Goal: Task Accomplishment & Management: Use online tool/utility

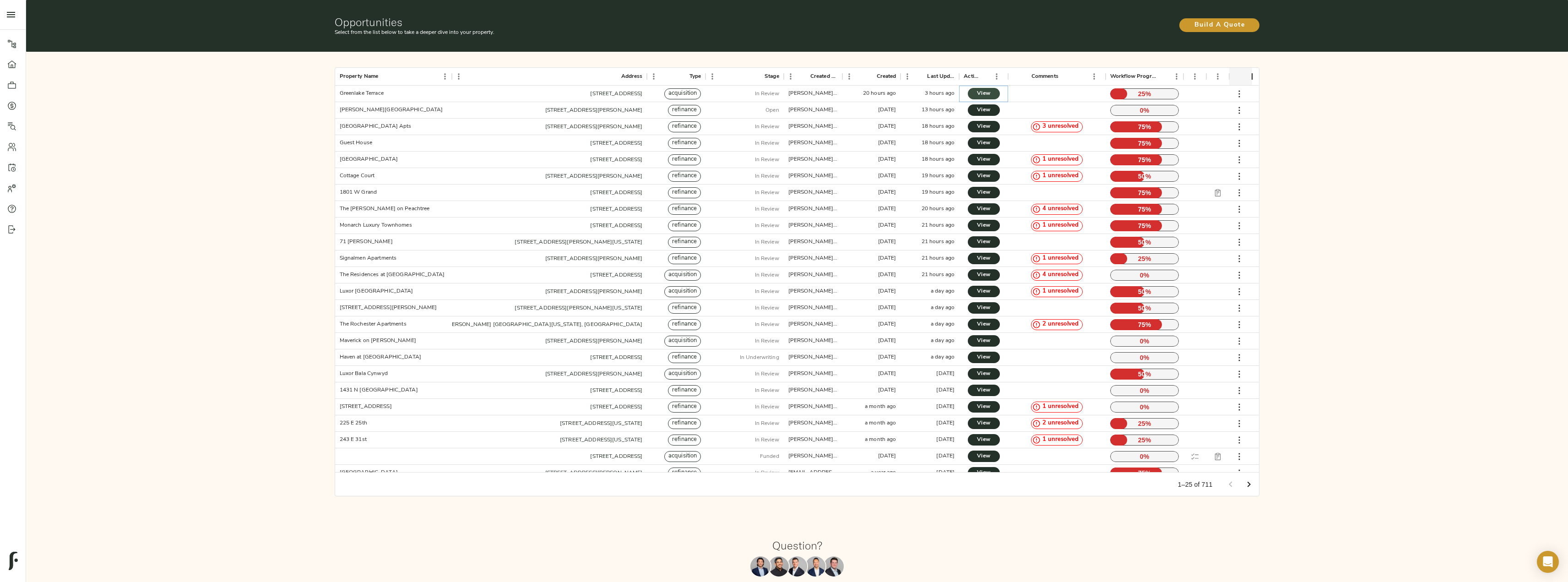
click at [984, 94] on span "View" at bounding box center [984, 94] width 13 height 10
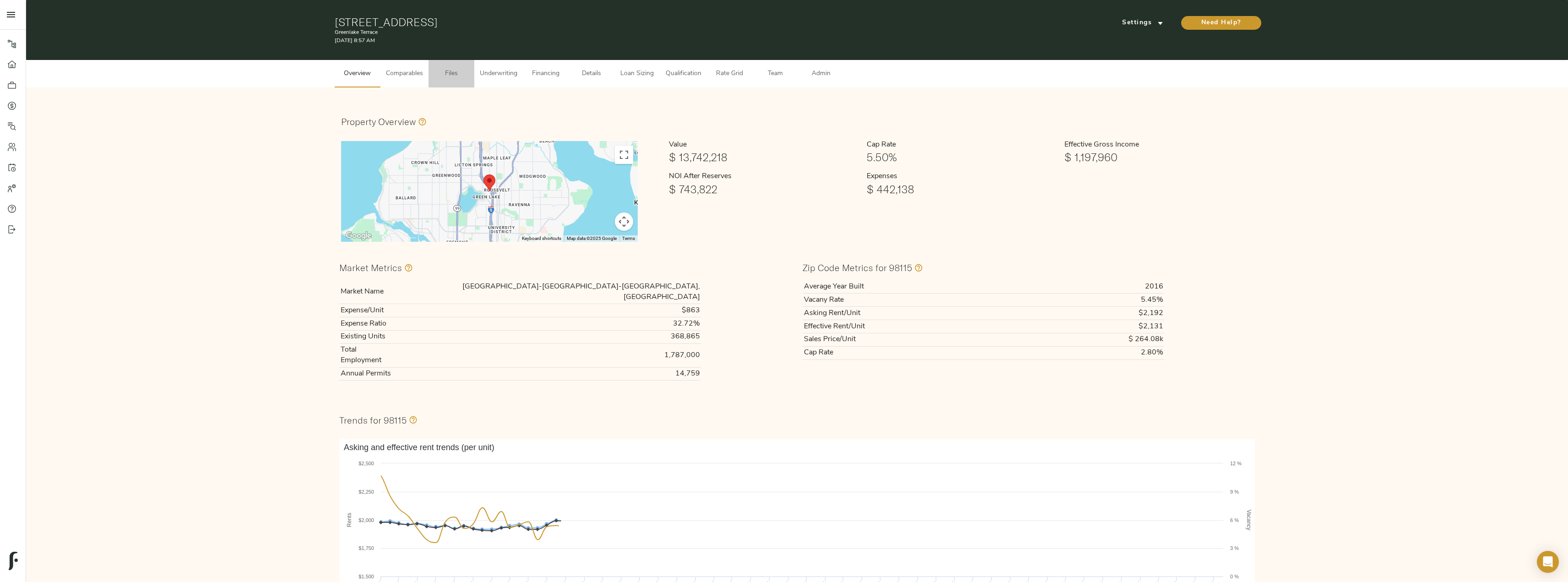
click at [458, 73] on span "Files" at bounding box center [451, 74] width 35 height 12
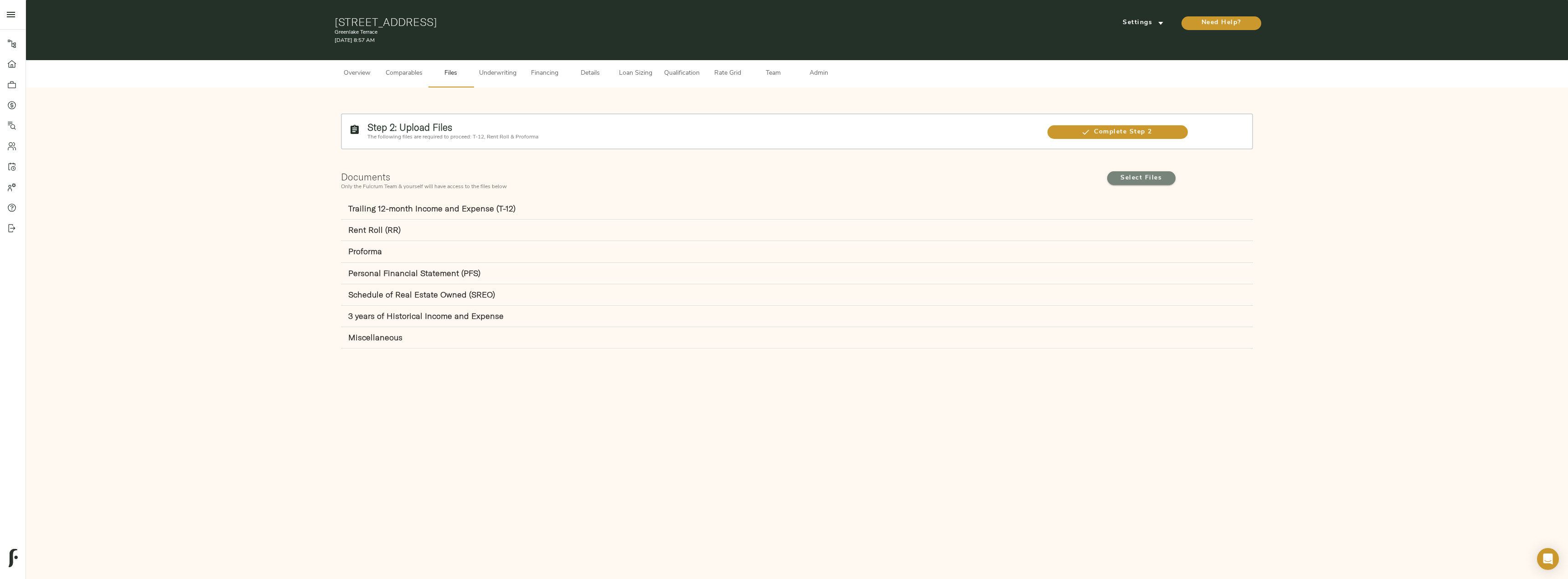
click at [1148, 179] on span "Select Files" at bounding box center [1141, 178] width 50 height 12
click at [0, 0] on input "Select Files" at bounding box center [0, 0] width 0 height 0
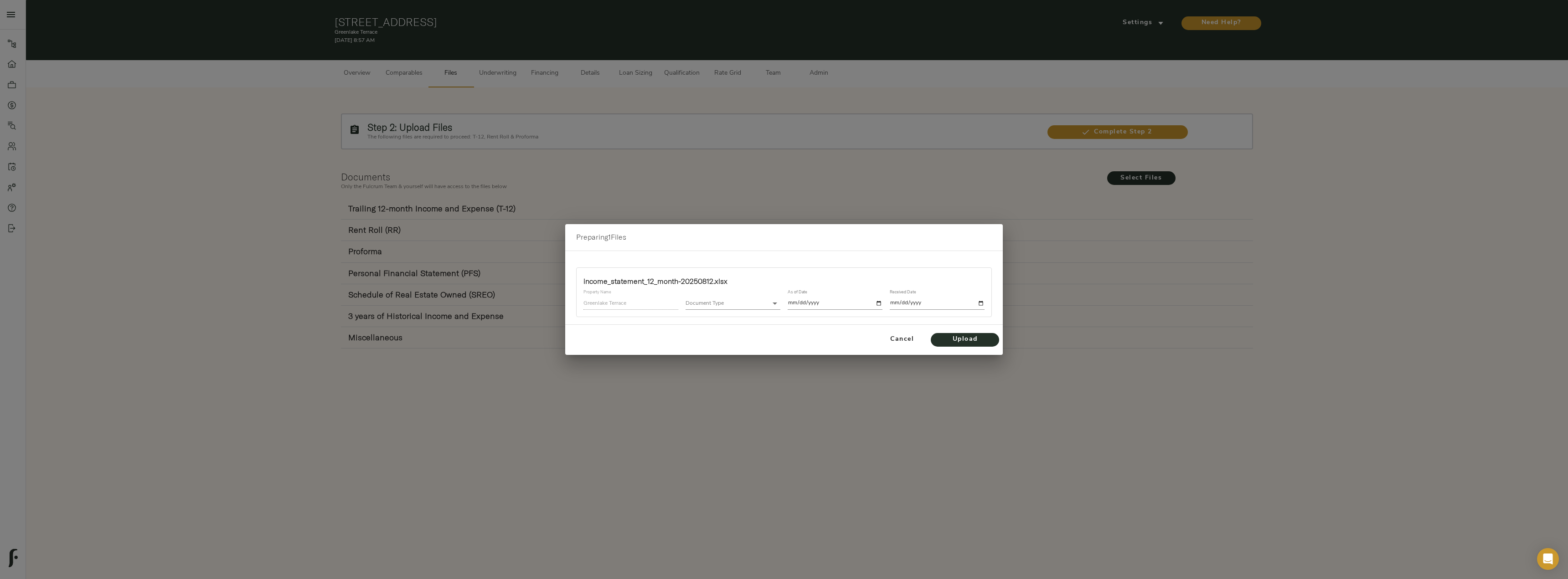
click at [737, 303] on body "[GEOGRAPHIC_DATA] - [STREET_ADDRESS] Pipeline Dashboard Portfolio Quotes Search…" at bounding box center [784, 336] width 1568 height 672
click at [760, 305] on li "Trailing 12-Month Income and Expense (T-12)" at bounding box center [748, 303] width 126 height 13
type input "trailing_twelve"
click at [880, 302] on input "date" at bounding box center [835, 303] width 95 height 12
type input "[DATE]"
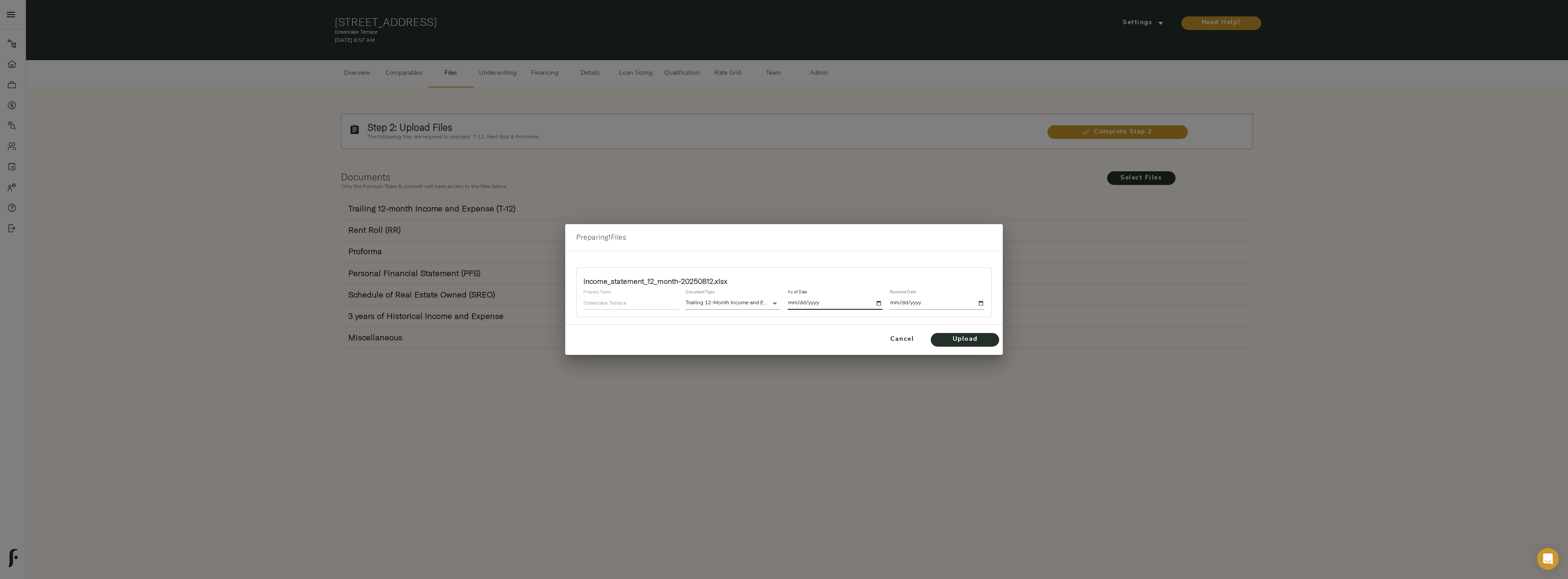
click at [984, 302] on input "date" at bounding box center [937, 303] width 95 height 12
type input "[DATE]"
click at [976, 342] on span "Upload" at bounding box center [965, 339] width 50 height 12
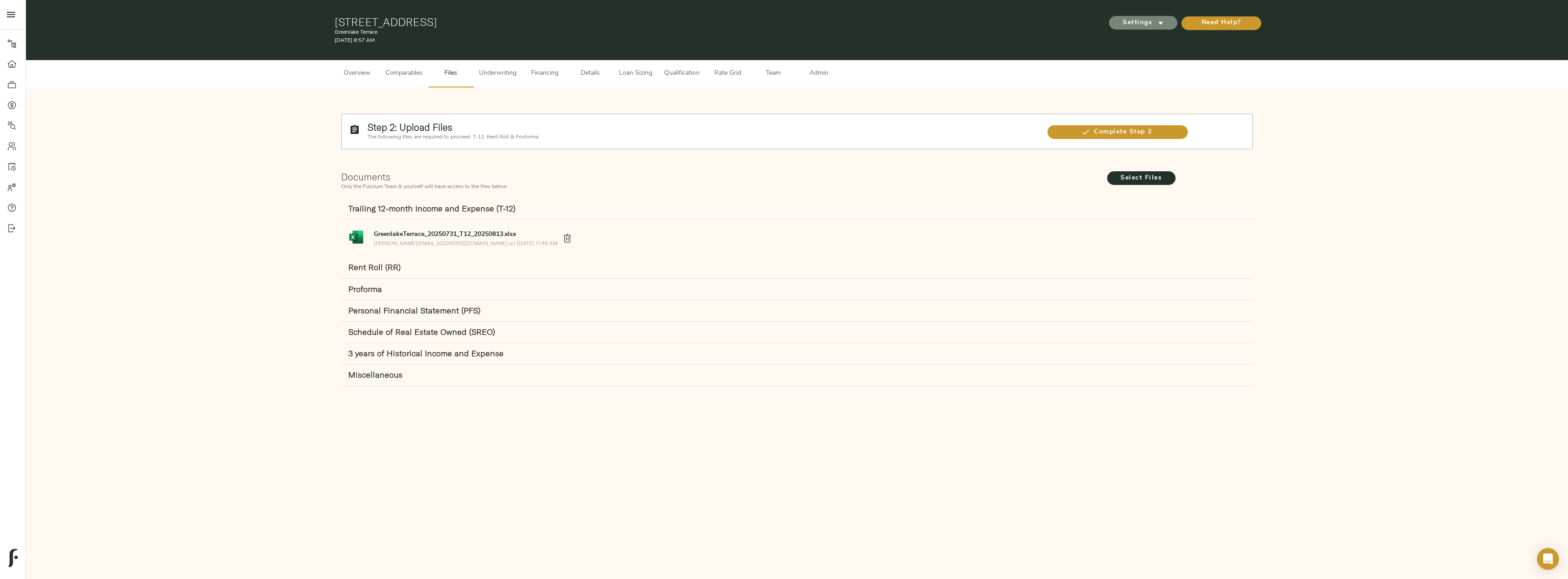
click at [1152, 21] on span "Settings" at bounding box center [1143, 23] width 50 height 12
click at [1155, 42] on span "Underwriting Template" at bounding box center [1152, 42] width 55 height 8
click at [505, 72] on div at bounding box center [784, 290] width 1568 height 579
click at [503, 78] on span "Underwriting" at bounding box center [497, 74] width 37 height 12
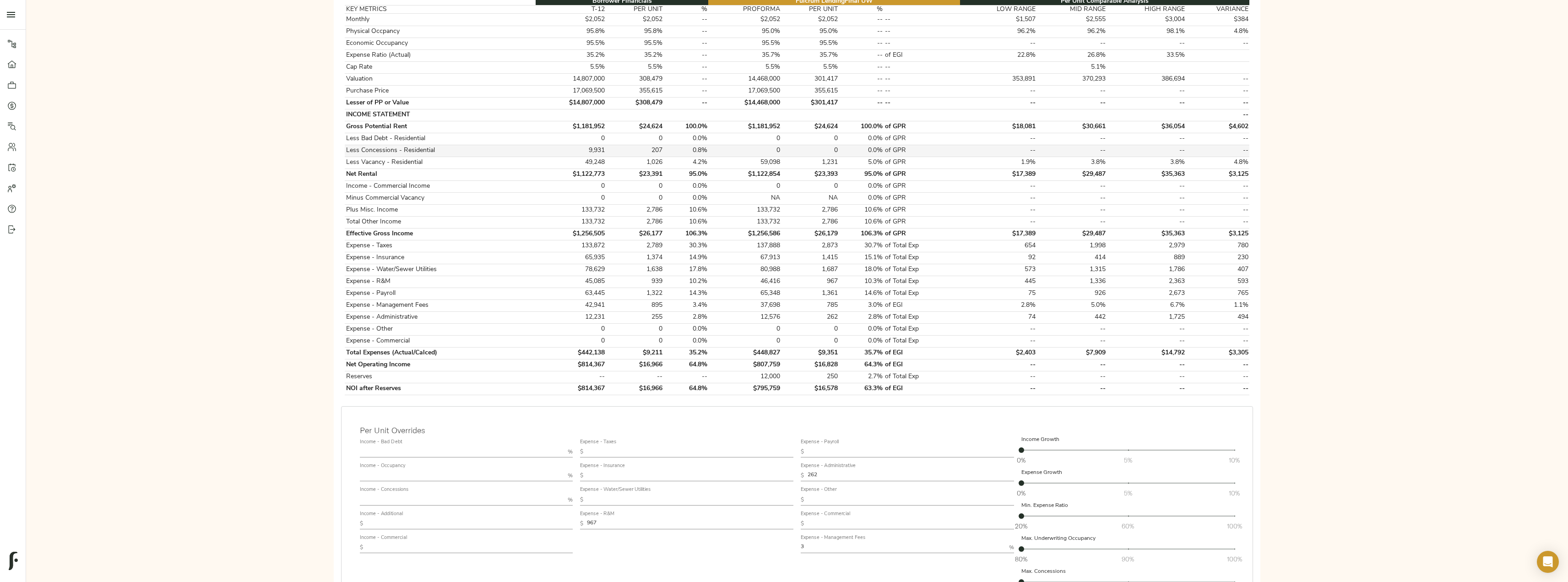
scroll to position [274, 0]
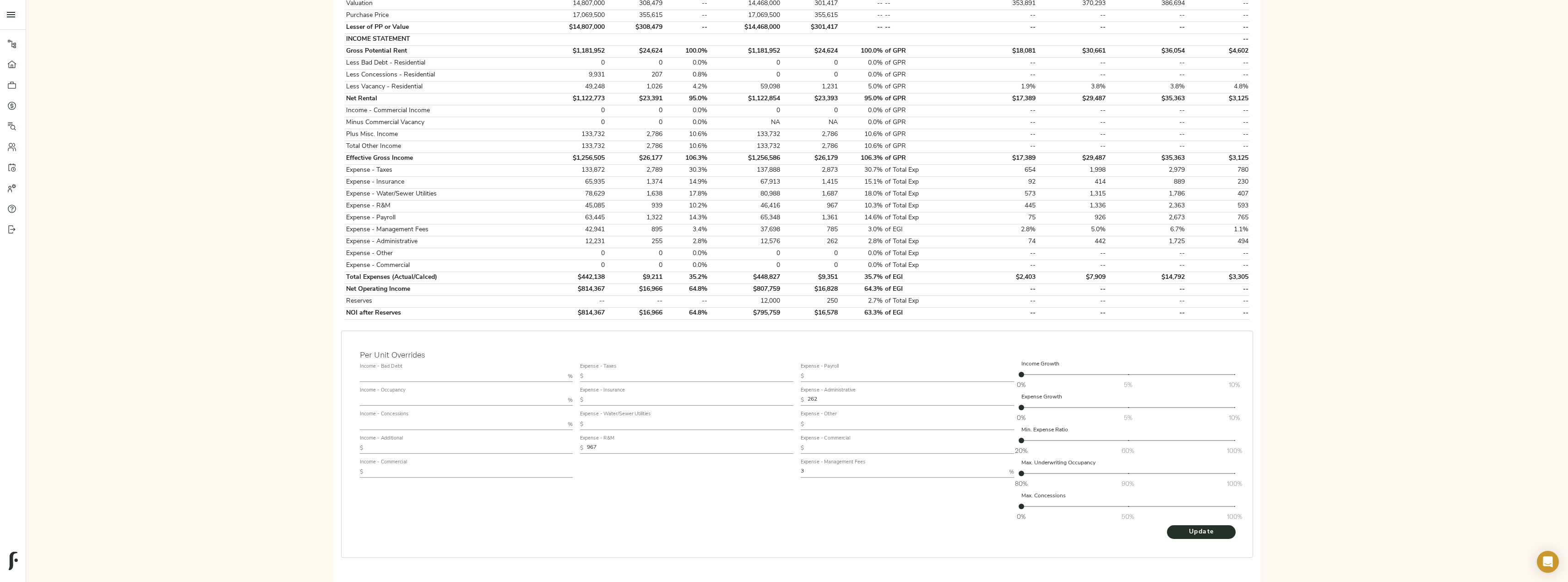
click at [403, 424] on input "text" at bounding box center [462, 424] width 205 height 11
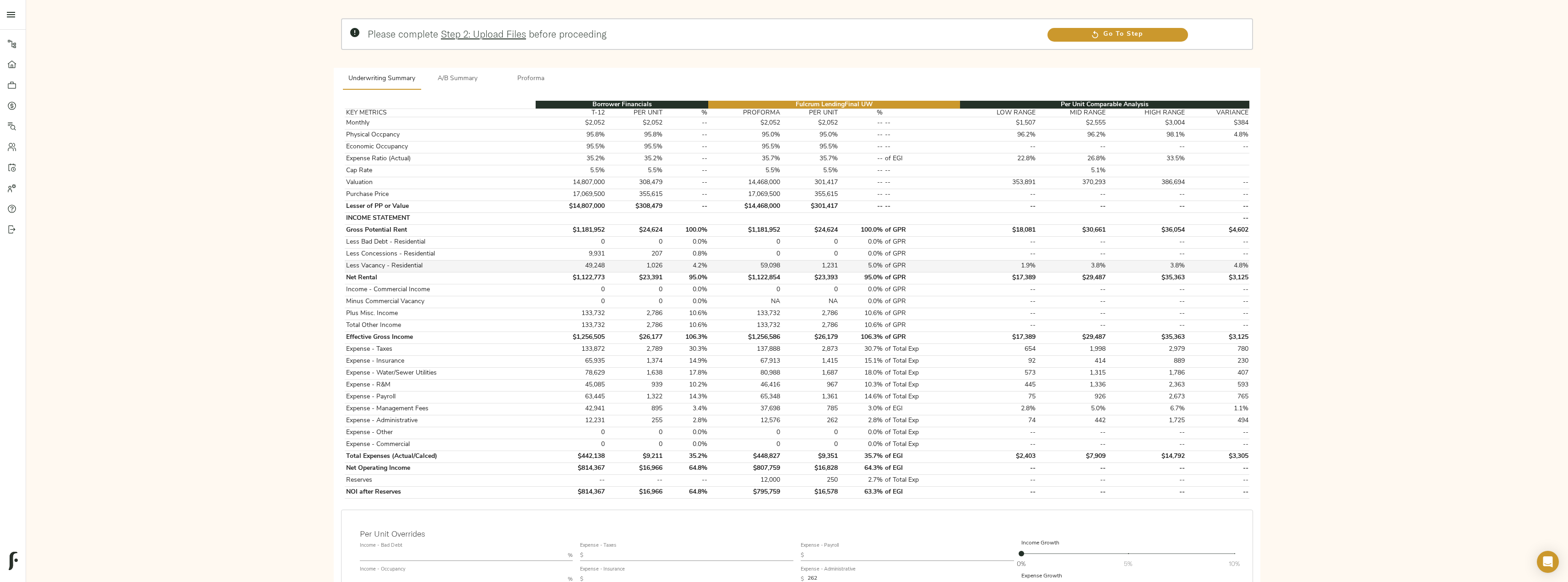
scroll to position [92, 0]
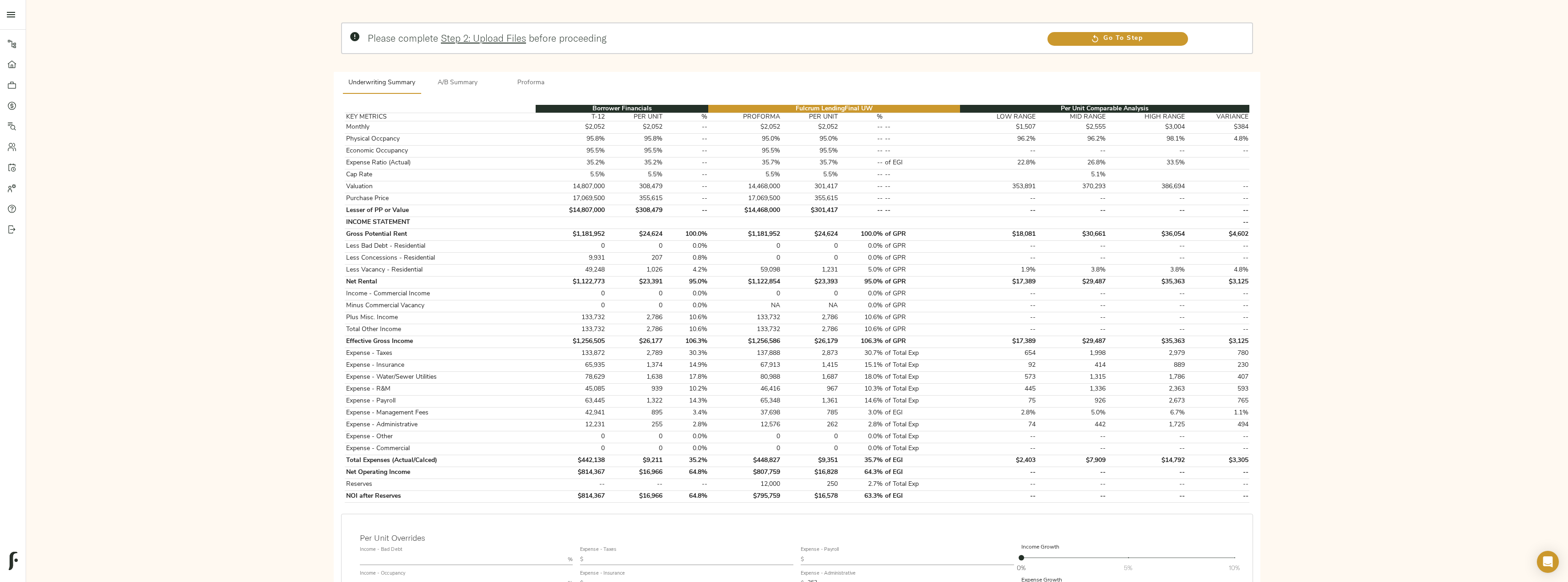
type input "1"
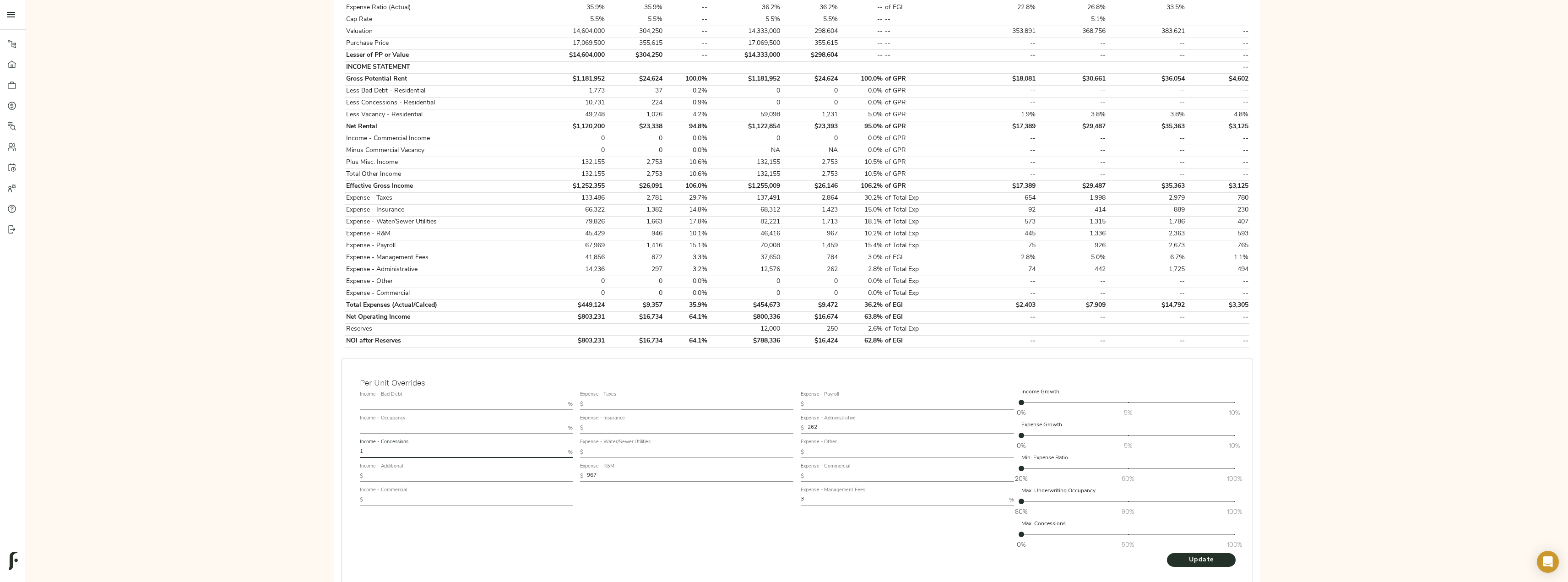
scroll to position [308, 0]
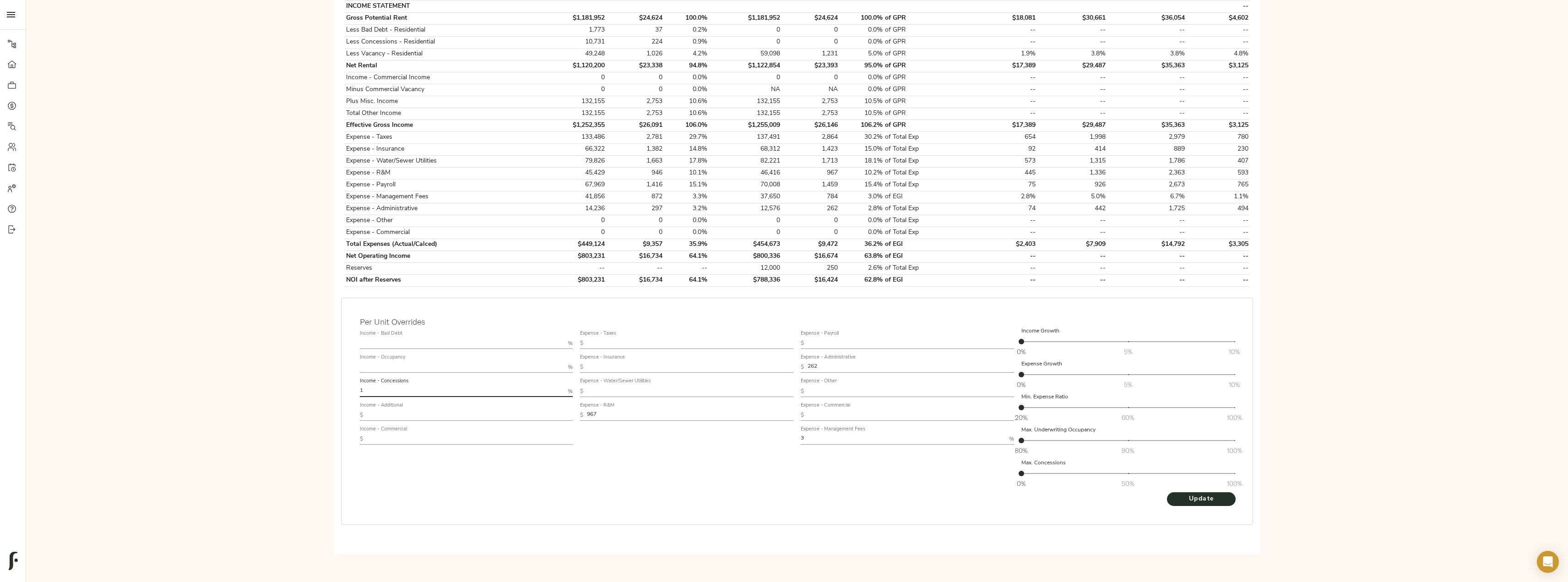
click at [823, 441] on input "3" at bounding box center [903, 439] width 205 height 11
type input "3"
drag, startPoint x: 842, startPoint y: 361, endPoint x: 826, endPoint y: 363, distance: 16.1
click at [827, 363] on div "Expense - Administrative $ 262" at bounding box center [907, 364] width 213 height 18
drag, startPoint x: 824, startPoint y: 367, endPoint x: 801, endPoint y: 367, distance: 23.0
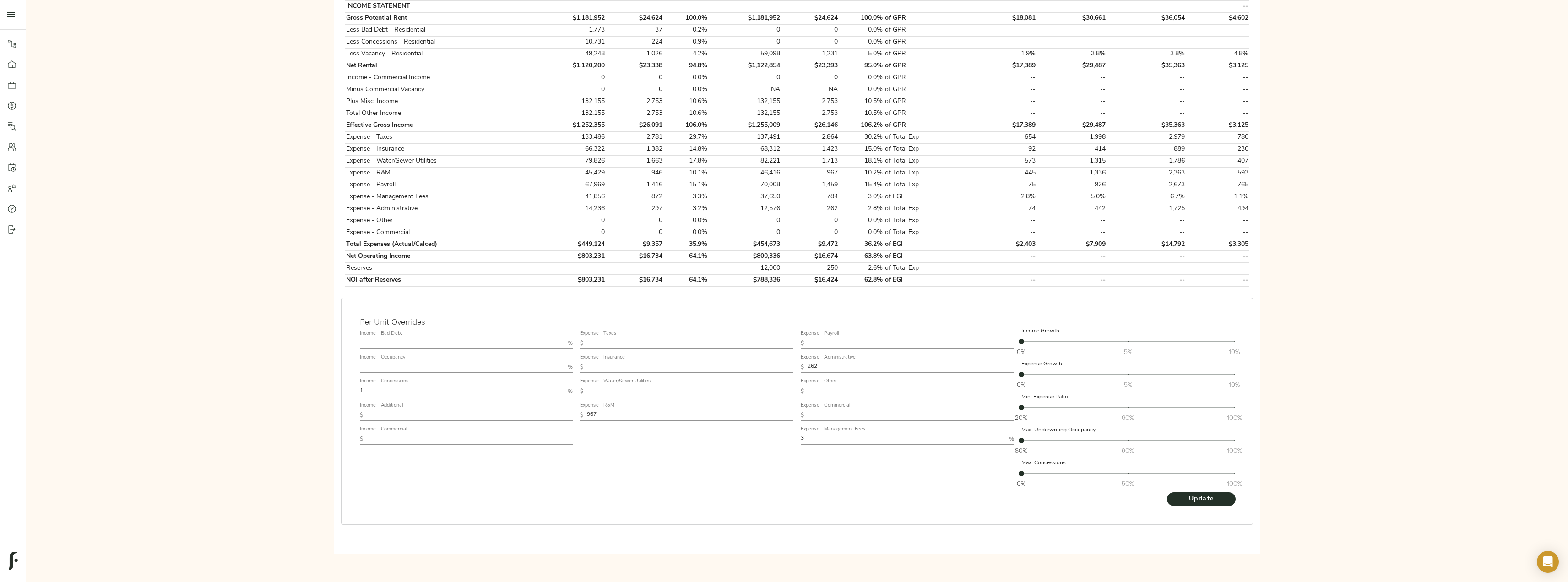
click at [811, 367] on input "262" at bounding box center [911, 367] width 207 height 11
type input "2"
drag, startPoint x: 609, startPoint y: 416, endPoint x: 577, endPoint y: 415, distance: 32.0
click at [577, 415] on div "Expense - Taxes $ Expense - Insurance $ Expense - Water/Sewer Utilities $ Expen…" at bounding box center [686, 410] width 221 height 172
click at [1193, 496] on span "Update" at bounding box center [1201, 499] width 50 height 12
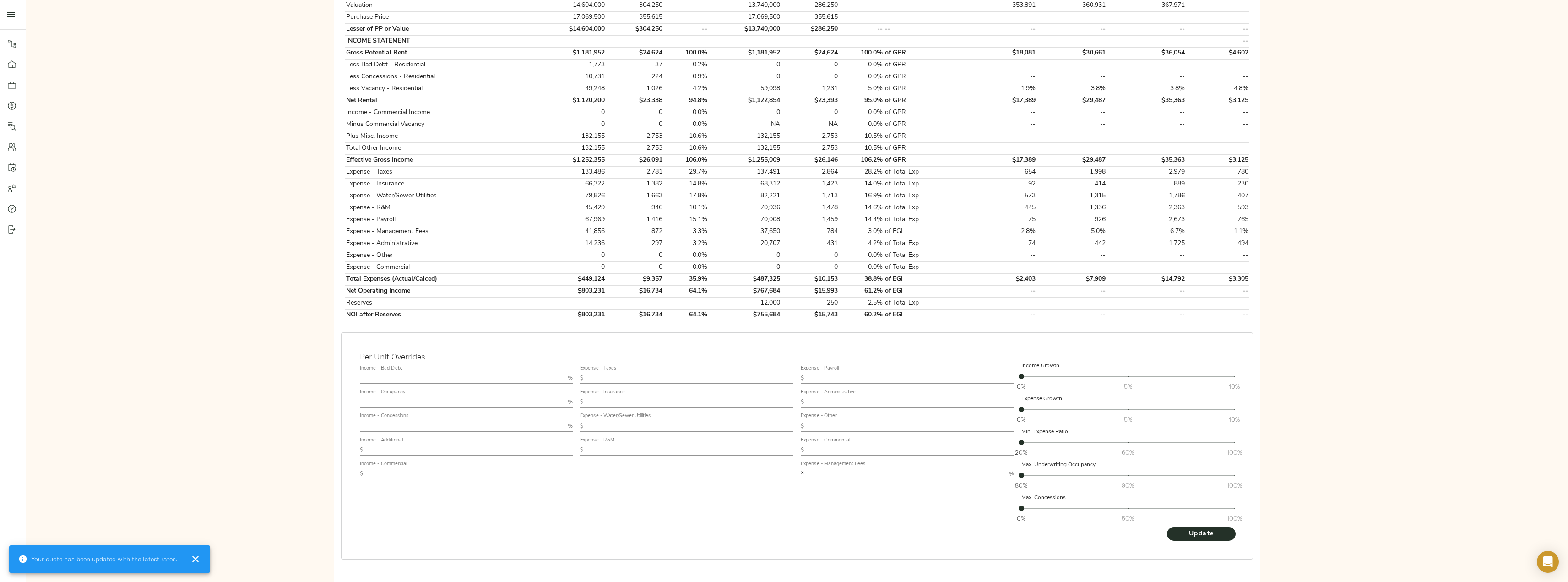
scroll to position [274, 0]
click at [414, 423] on input "text" at bounding box center [462, 424] width 205 height 11
type input "1"
click at [1220, 538] on button "Update" at bounding box center [1201, 532] width 68 height 13
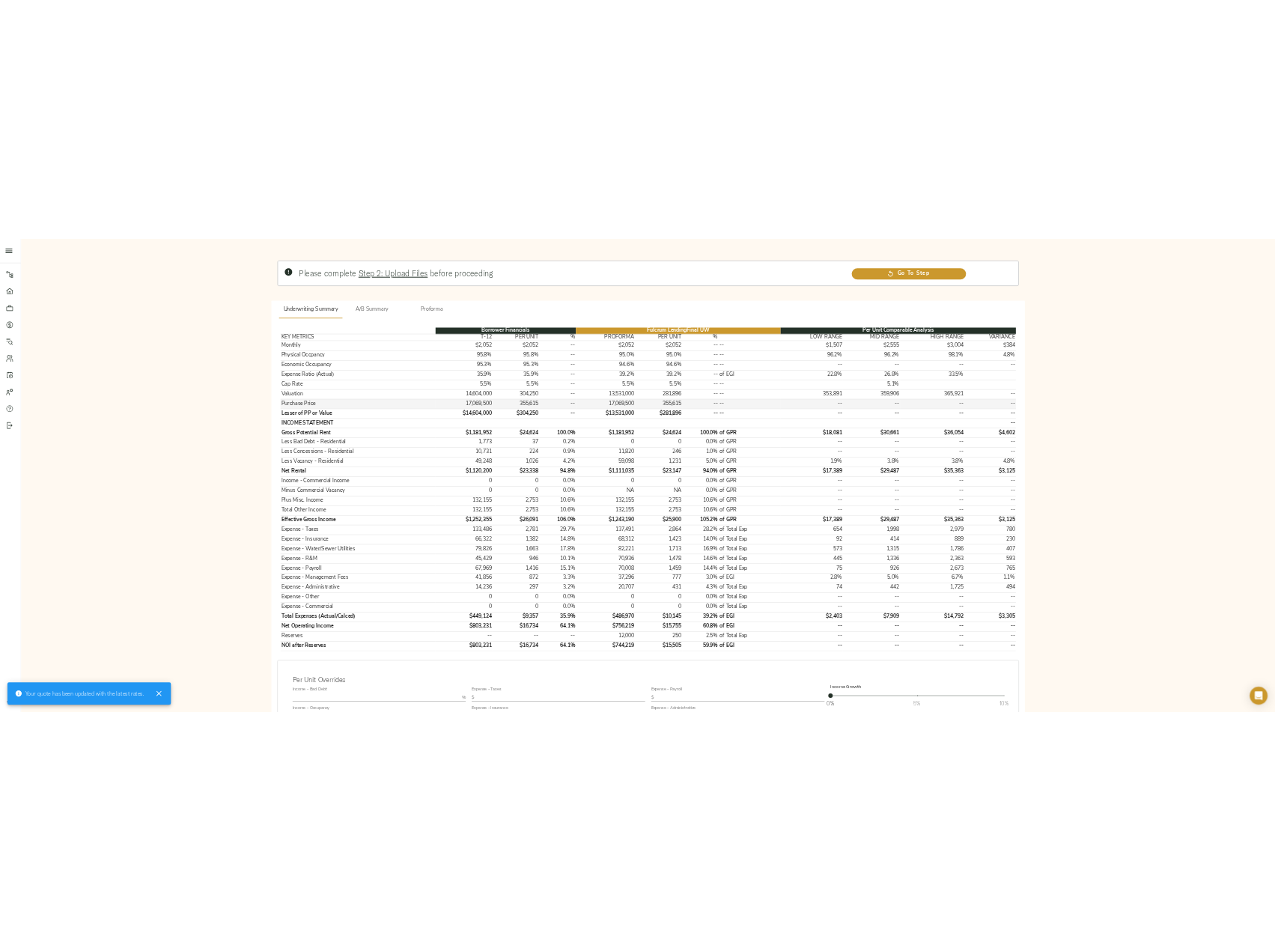
scroll to position [150, 0]
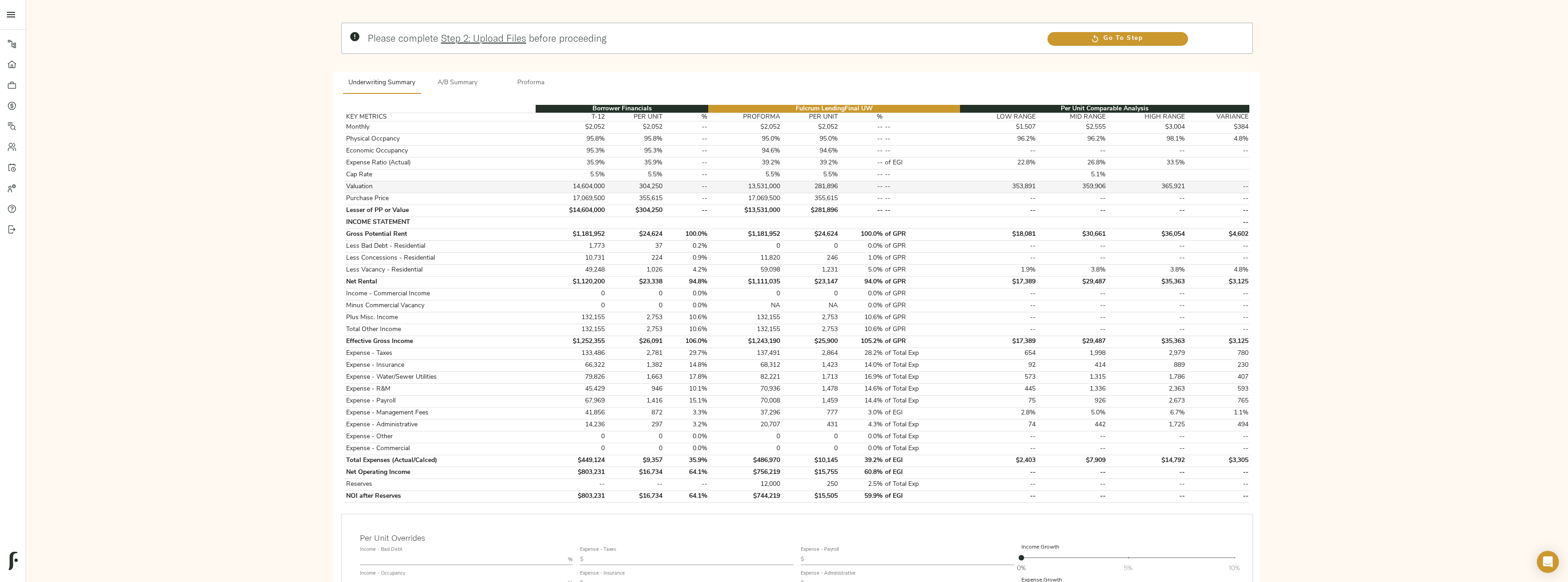
click at [764, 191] on td "13,531,000" at bounding box center [744, 186] width 73 height 12
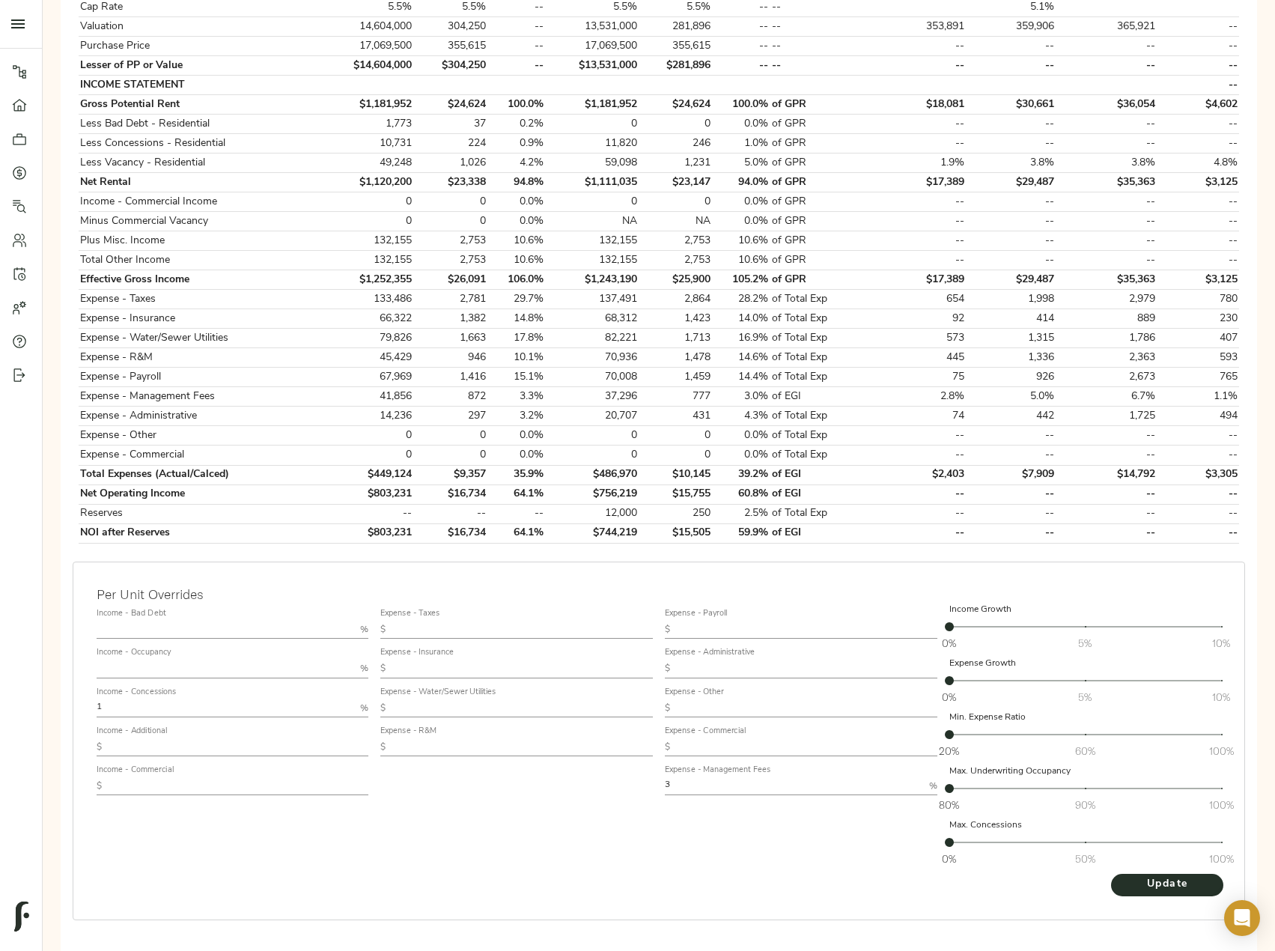
scroll to position [439, 0]
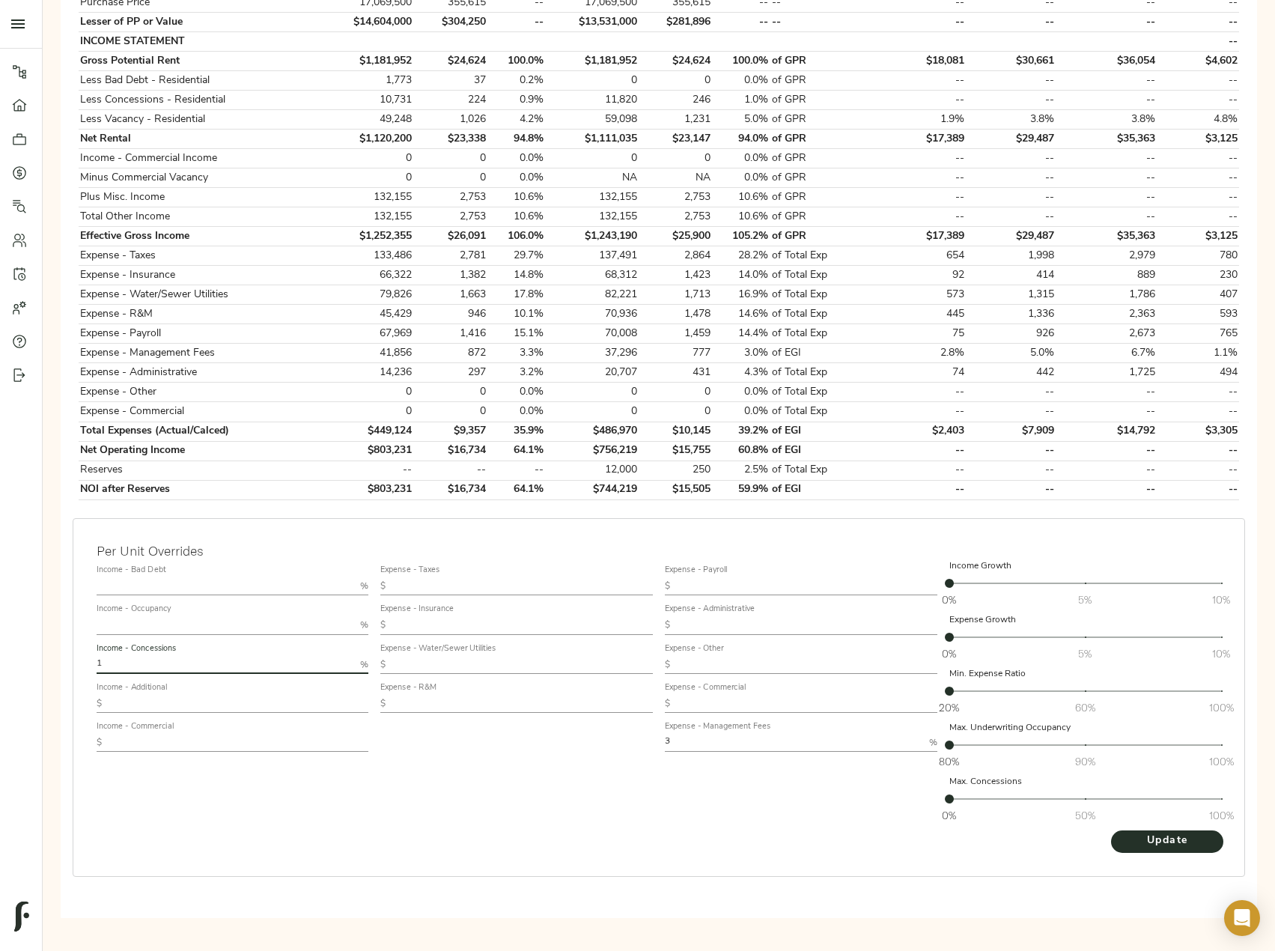
drag, startPoint x: 174, startPoint y: 666, endPoint x: 13, endPoint y: 670, distance: 160.3
click at [13, 670] on div "Pipeline Dashboard Portfolio Quotes Search Users Activity Account Help Sign Out…" at bounding box center [637, 248] width 1275 height 1375
type input "0.5"
click at [1111, 830] on button "Update" at bounding box center [1167, 841] width 112 height 22
drag, startPoint x: 139, startPoint y: 661, endPoint x: -1, endPoint y: 657, distance: 139.3
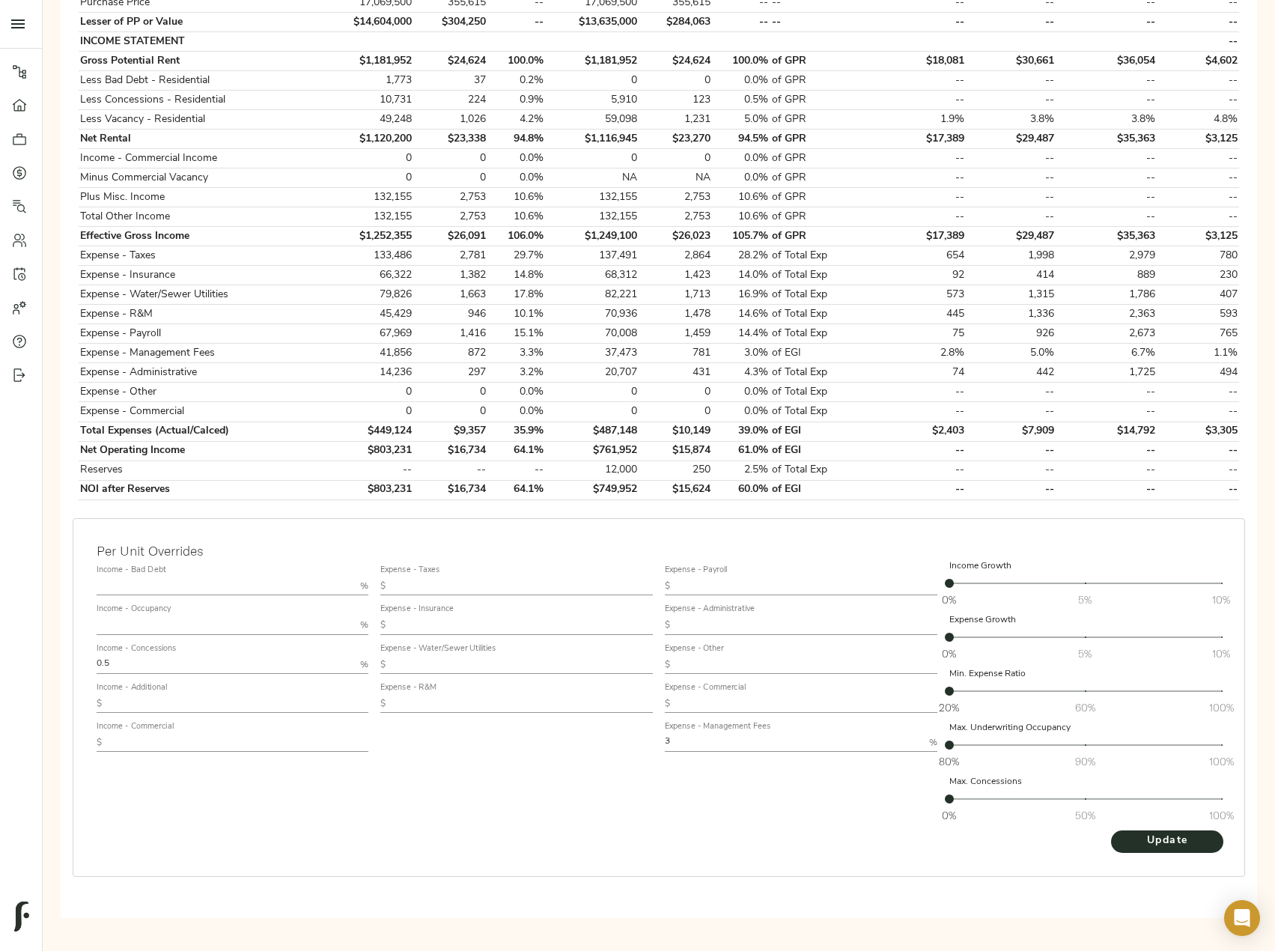
click at [0, 657] on html "Greenlake Terrace - 7415 5th Ave NE, Seattle, WA 98115 Pipeline Dashboard Portf…" at bounding box center [637, 332] width 1275 height 1543
click at [1111, 830] on button "Update" at bounding box center [1167, 841] width 112 height 22
click at [146, 703] on input "text" at bounding box center [238, 704] width 261 height 18
type input "2,833"
click at [1111, 830] on button "Update" at bounding box center [1167, 841] width 112 height 22
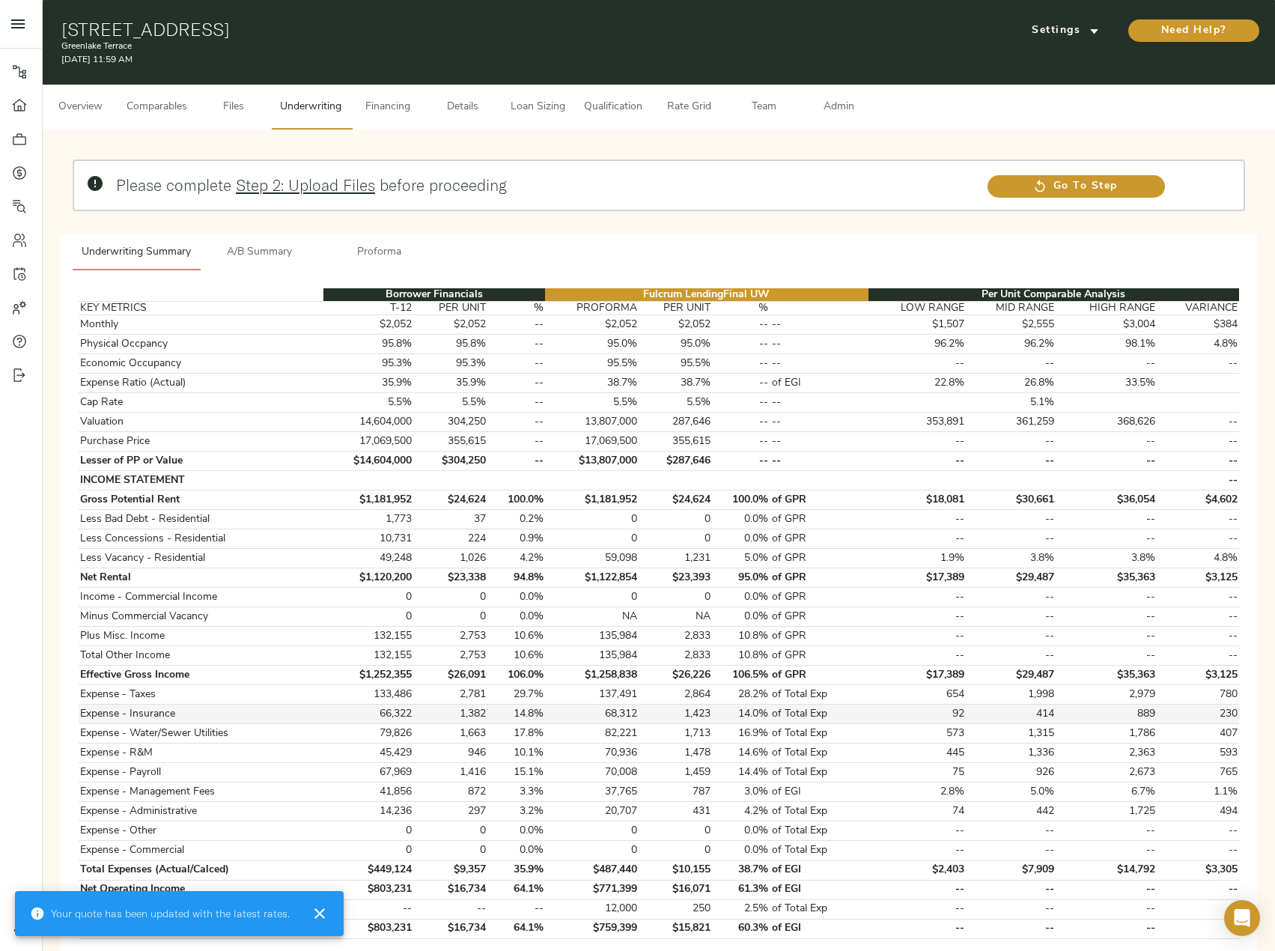
scroll to position [75, 0]
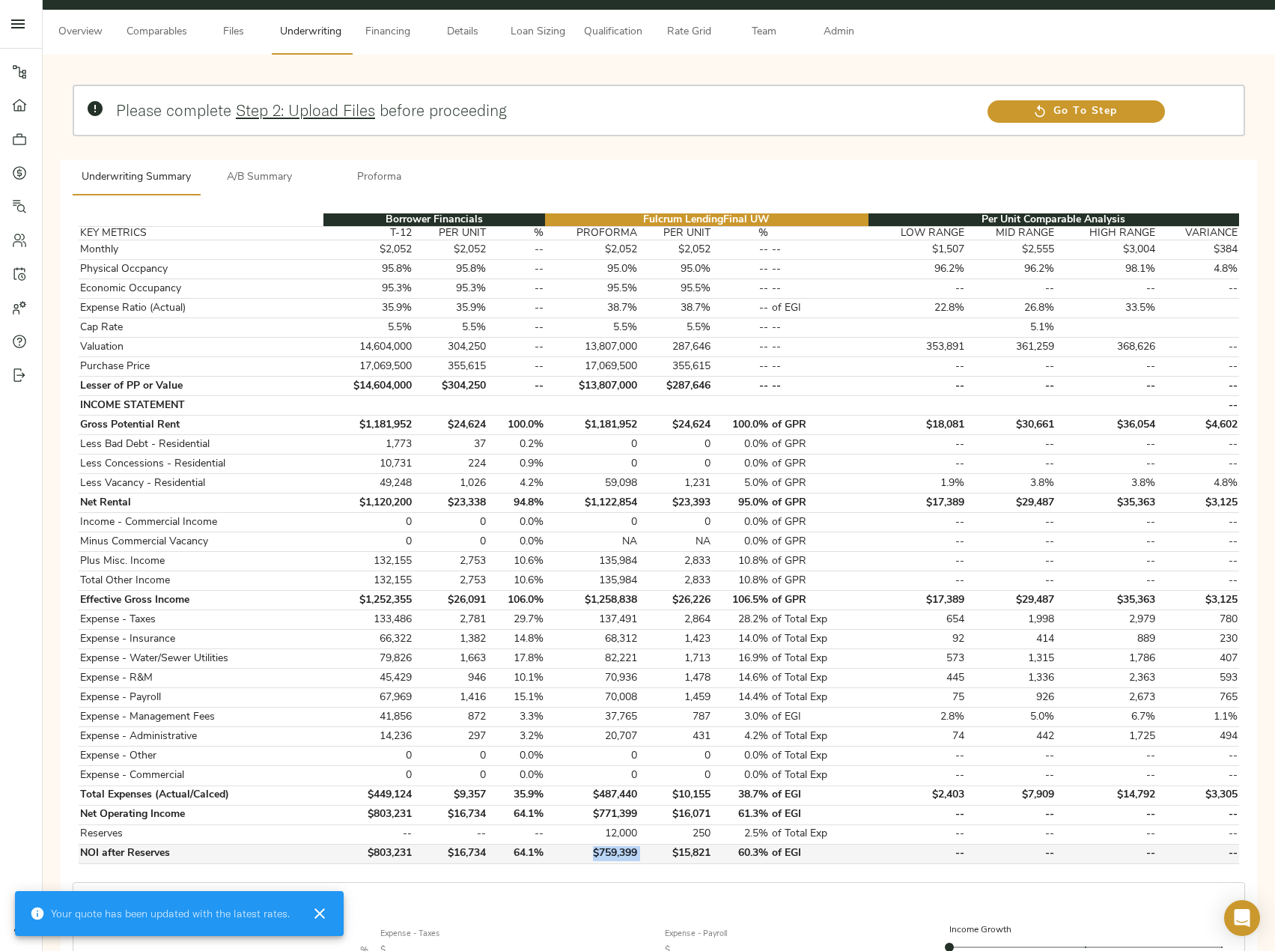
drag, startPoint x: 645, startPoint y: 851, endPoint x: 588, endPoint y: 856, distance: 57.2
click at [588, 856] on tr "NOI after Reserves $803,231 $16,734 64.1% $759,399 $15,821 60.3% of EGI -- -- -…" at bounding box center [659, 853] width 1161 height 19
copy td "$759,399"
click at [286, 177] on span "A/B Summary" at bounding box center [260, 177] width 102 height 19
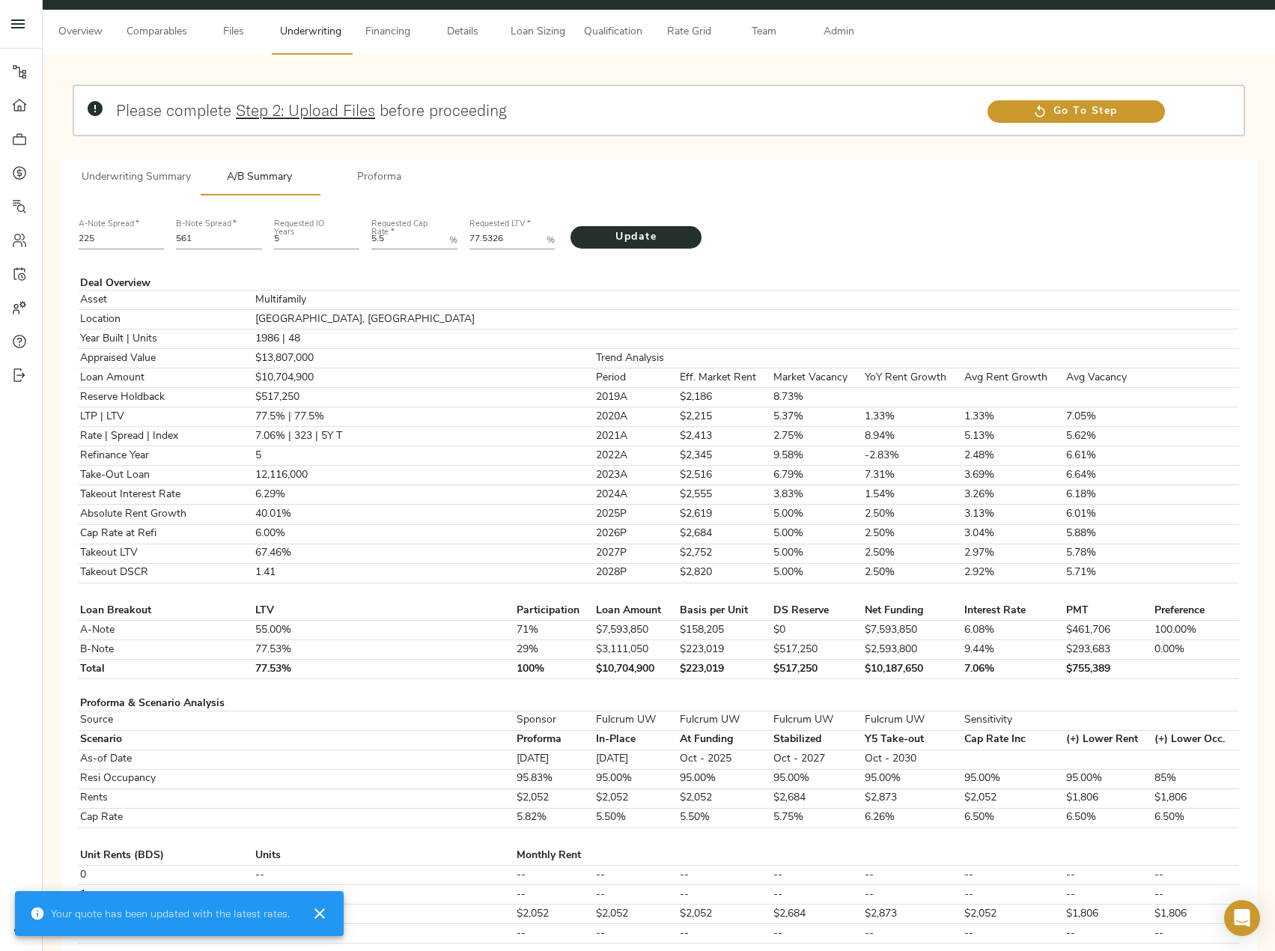
scroll to position [0, 0]
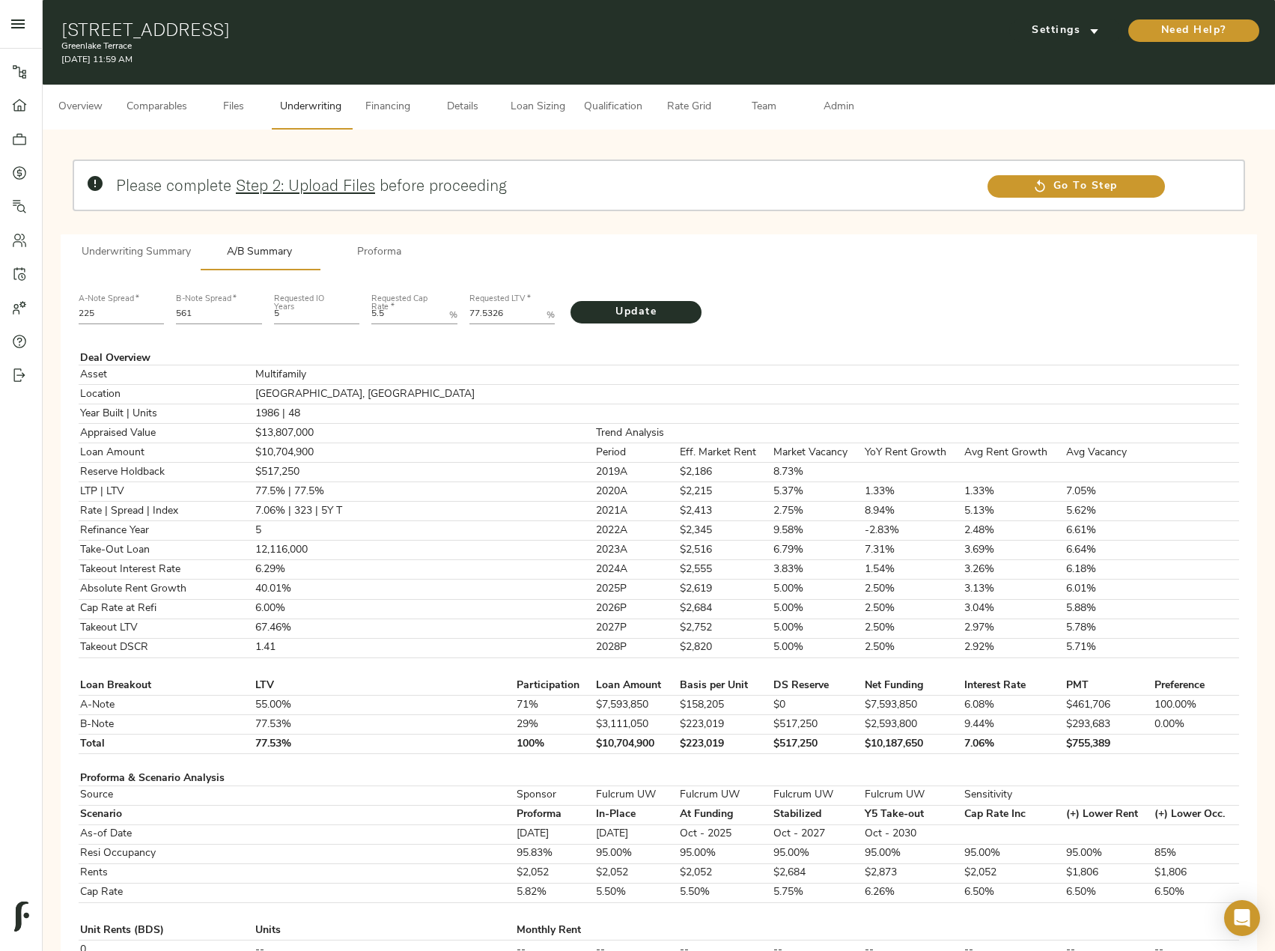
click at [164, 244] on span "Underwriting Summary" at bounding box center [136, 252] width 109 height 19
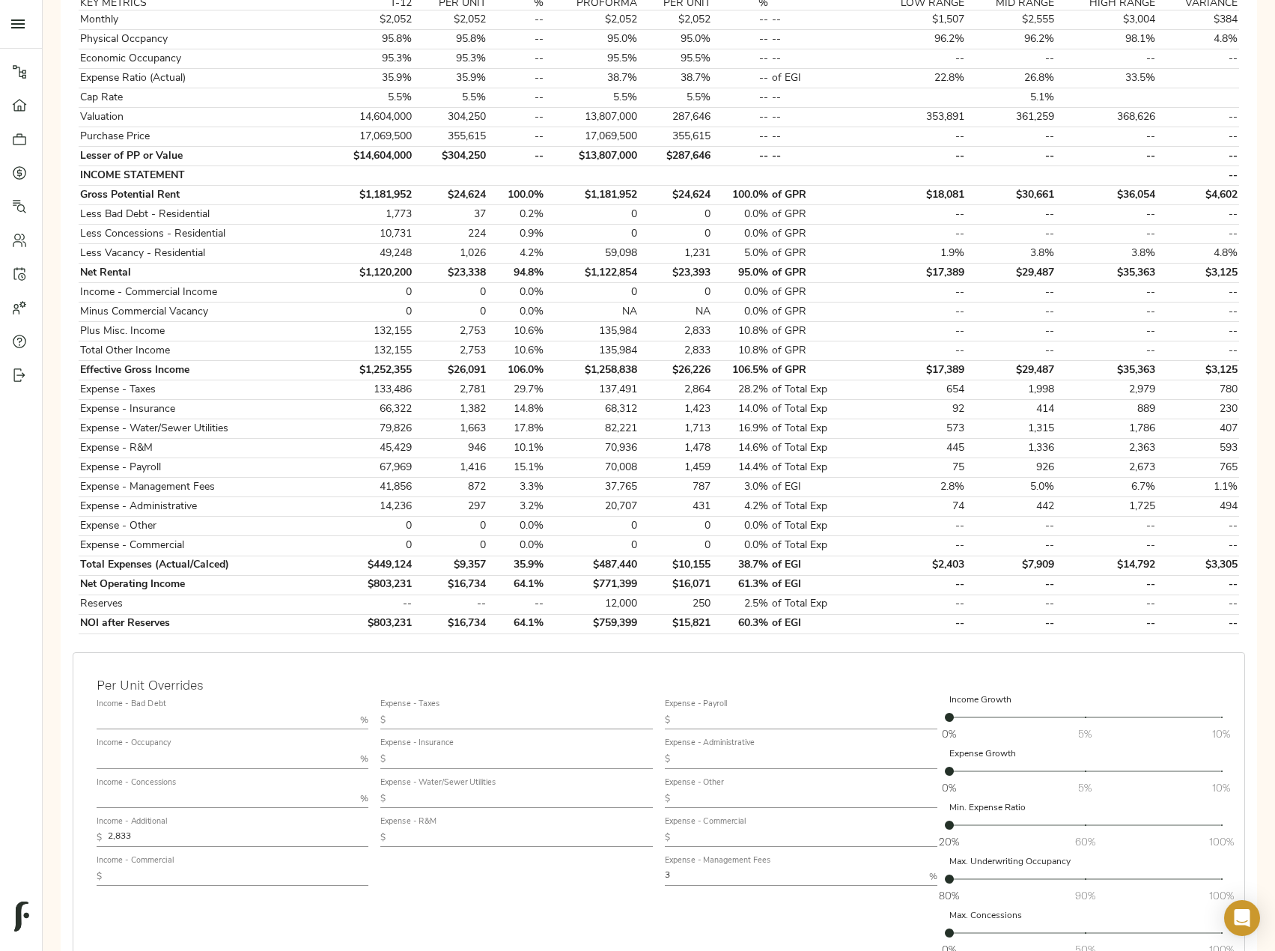
scroll to position [374, 0]
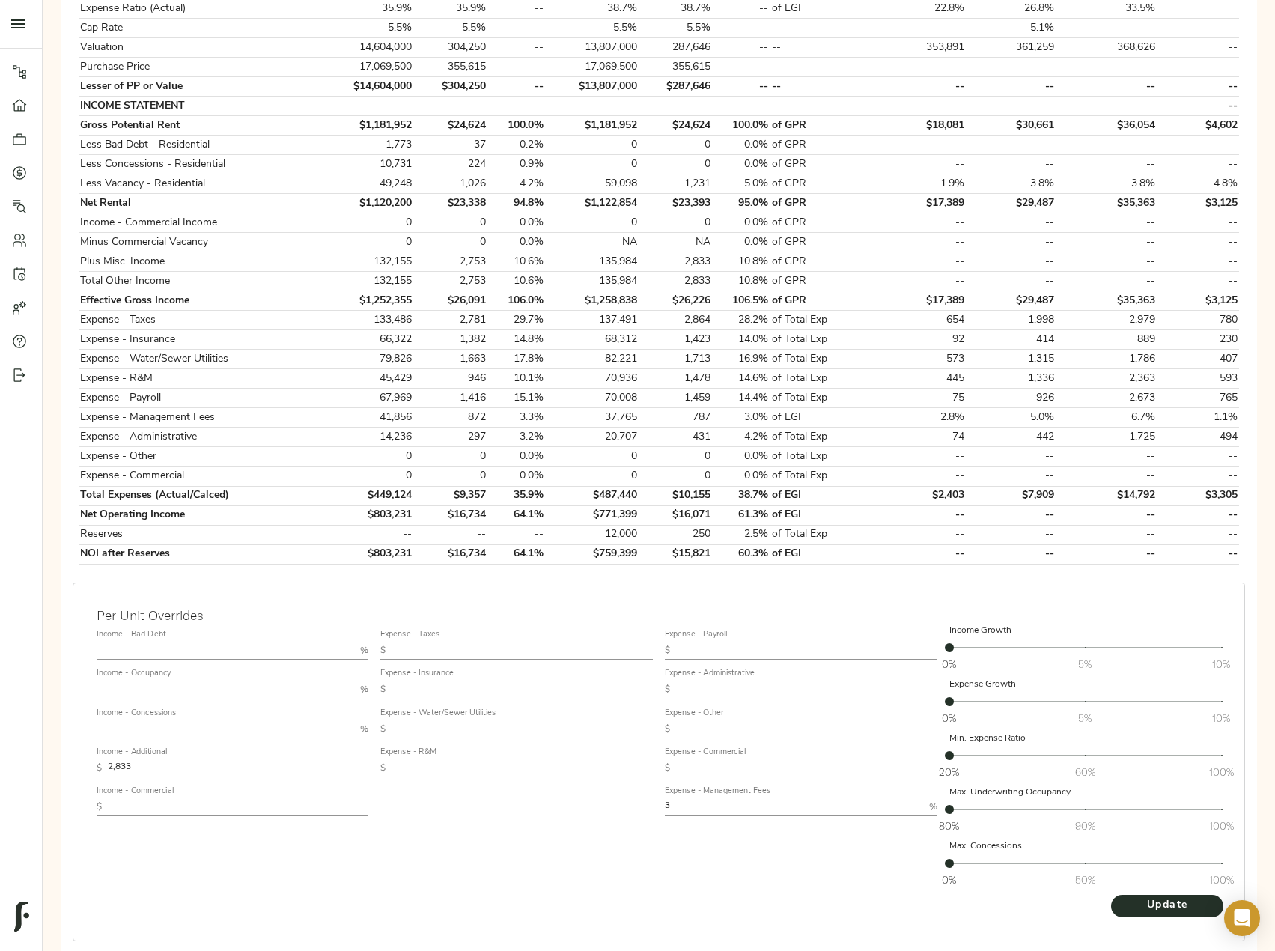
click at [434, 648] on input "text" at bounding box center [522, 651] width 261 height 18
paste input "2,823"
type input "2,823"
click at [1173, 911] on span "Update" at bounding box center [1167, 905] width 82 height 19
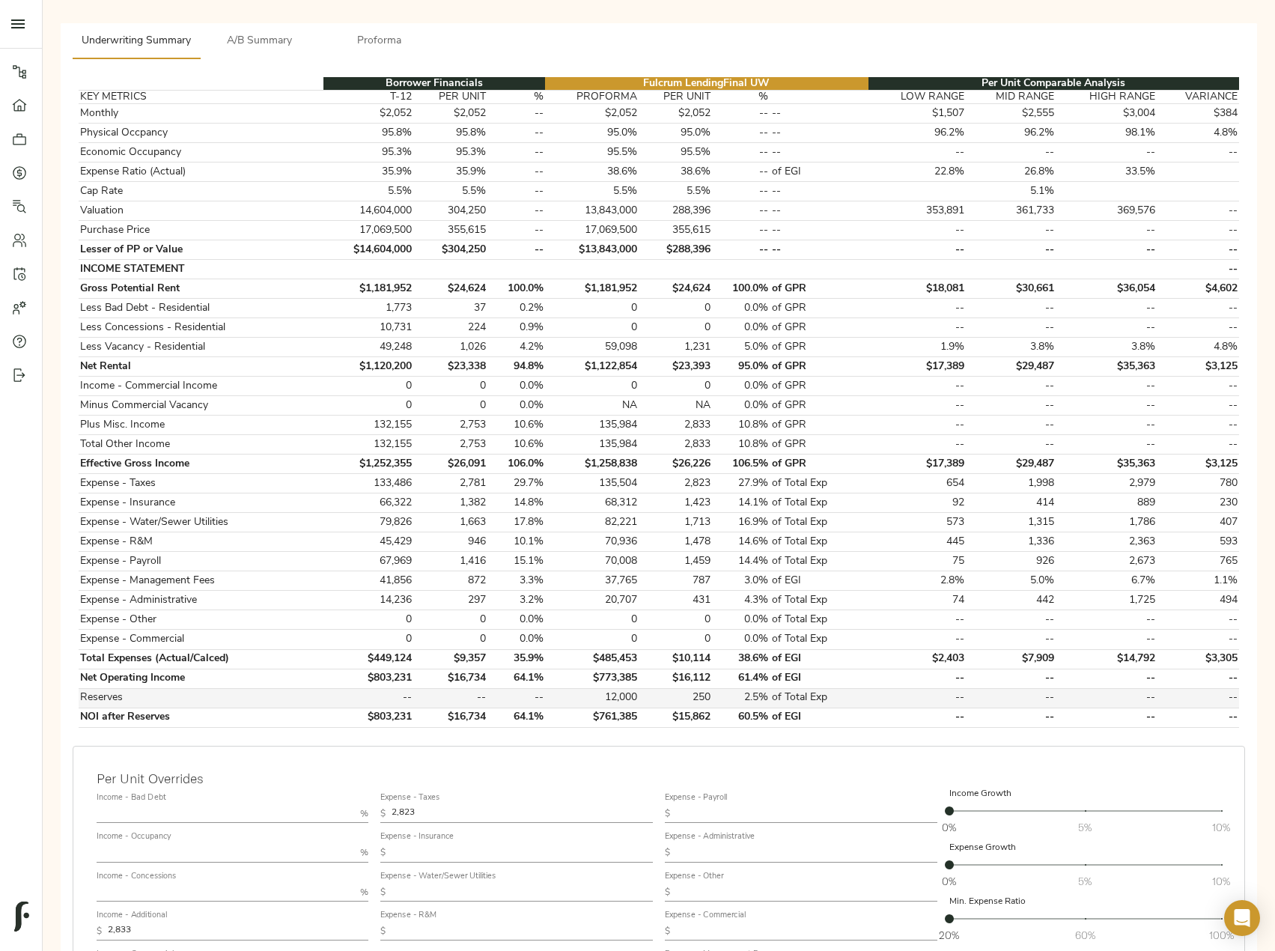
scroll to position [225, 0]
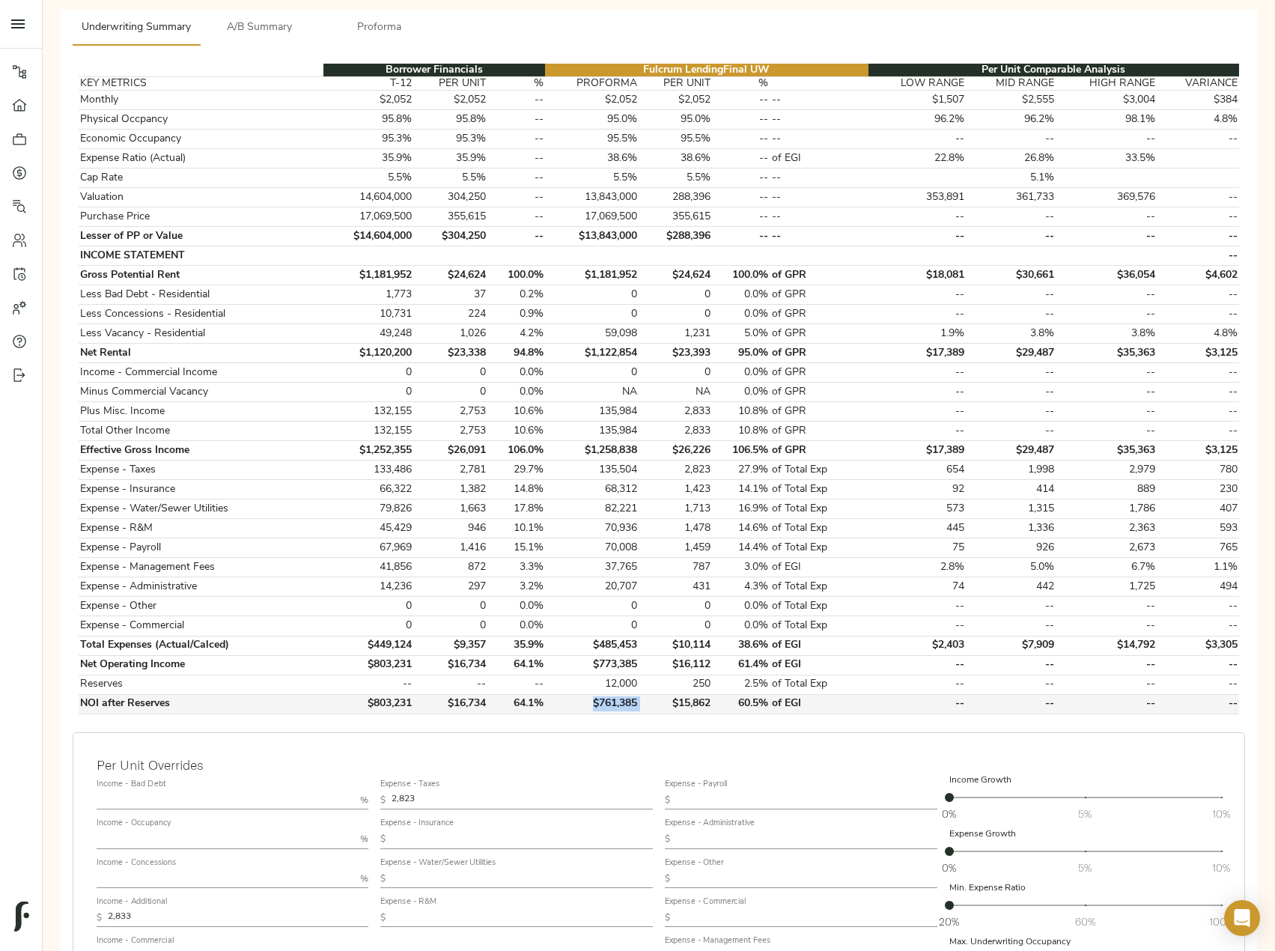
drag, startPoint x: 648, startPoint y: 709, endPoint x: 594, endPoint y: 713, distance: 54.8
click at [594, 713] on tr "NOI after Reserves $803,231 $16,734 64.1% $761,385 $15,862 60.5% of EGI -- -- -…" at bounding box center [659, 703] width 1161 height 19
copy td "$761,385"
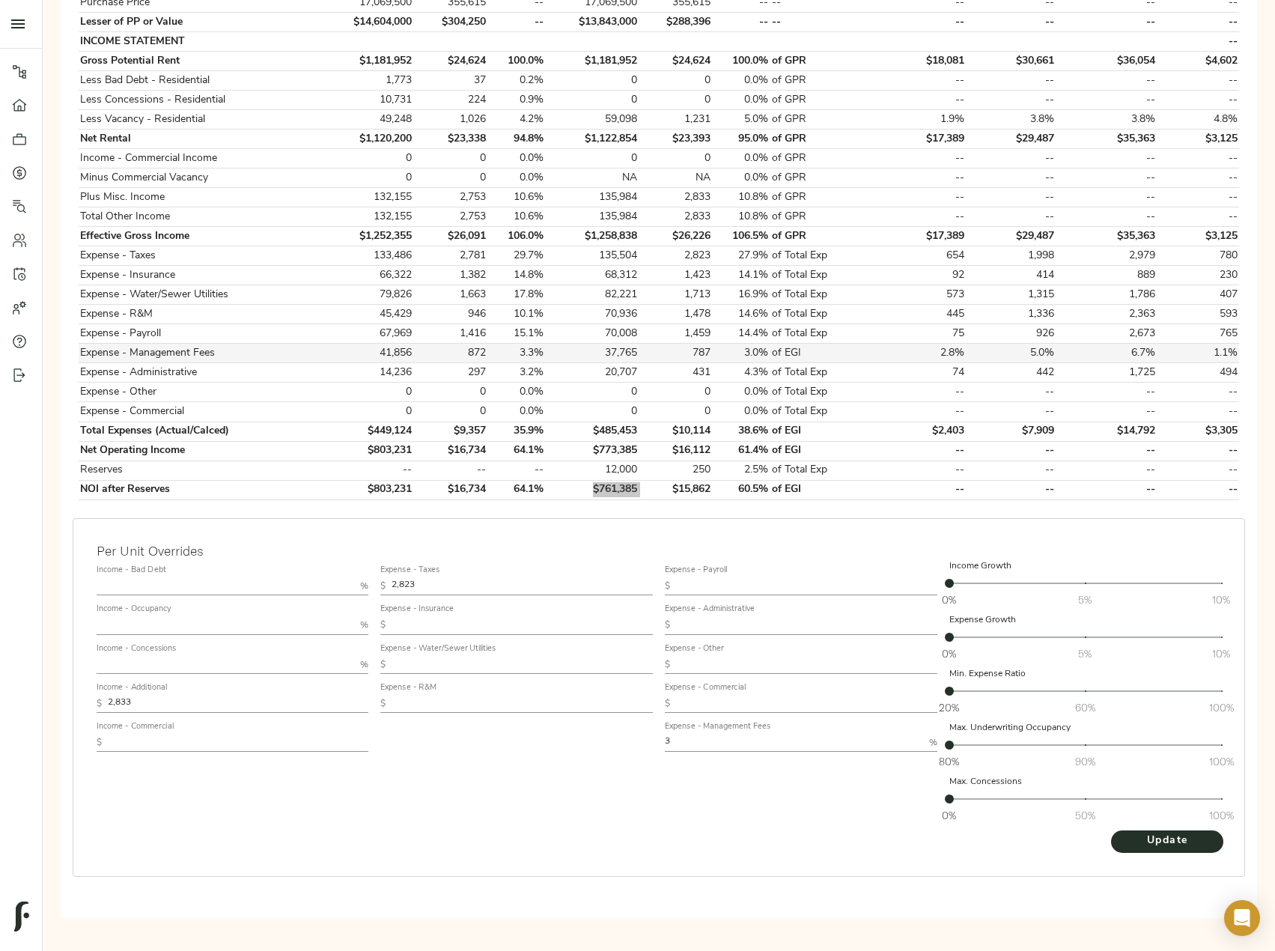
scroll to position [364, 0]
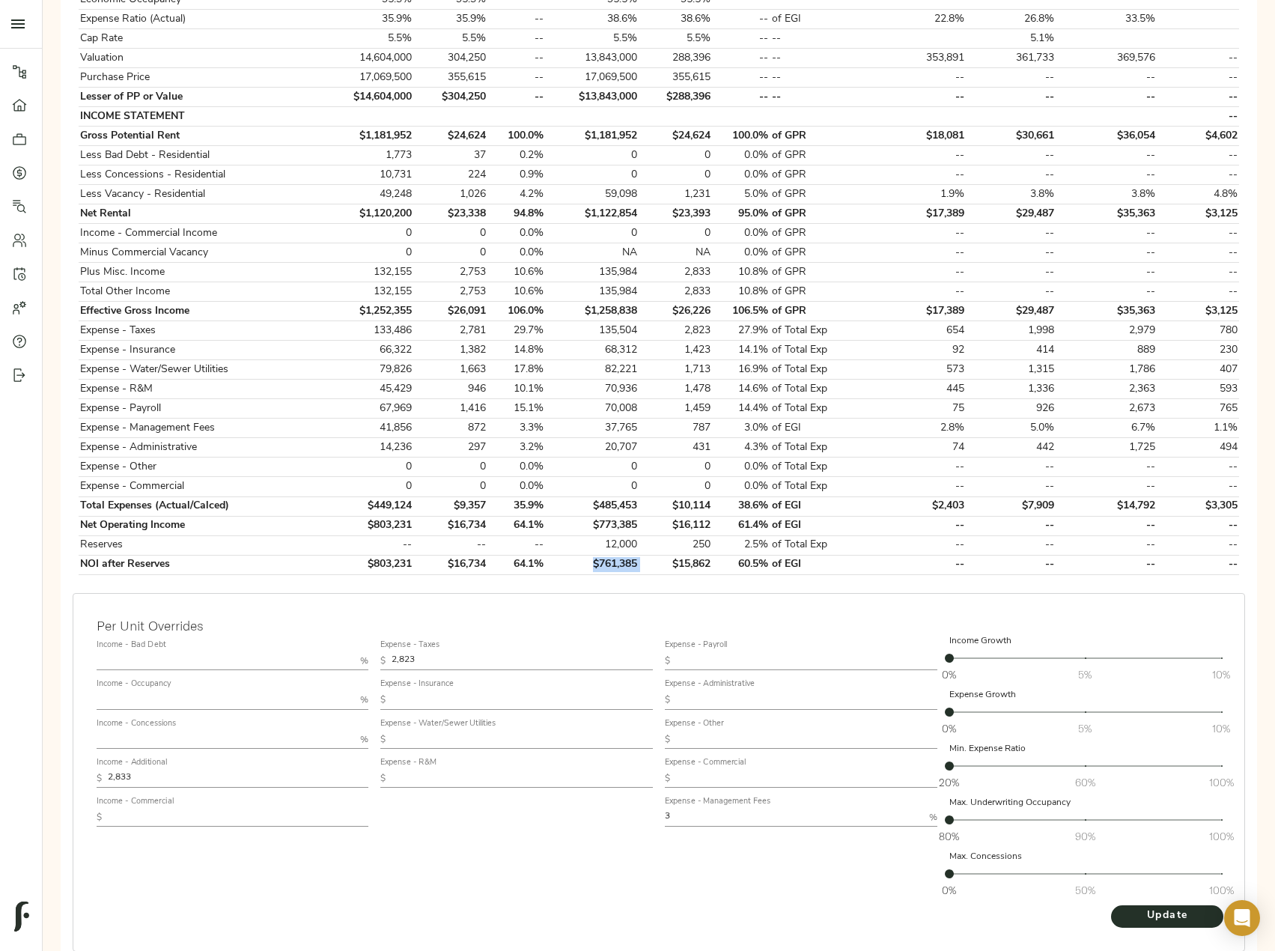
click at [730, 701] on input "text" at bounding box center [806, 700] width 261 height 18
type input "305"
click at [1111, 905] on button "Update" at bounding box center [1167, 916] width 112 height 22
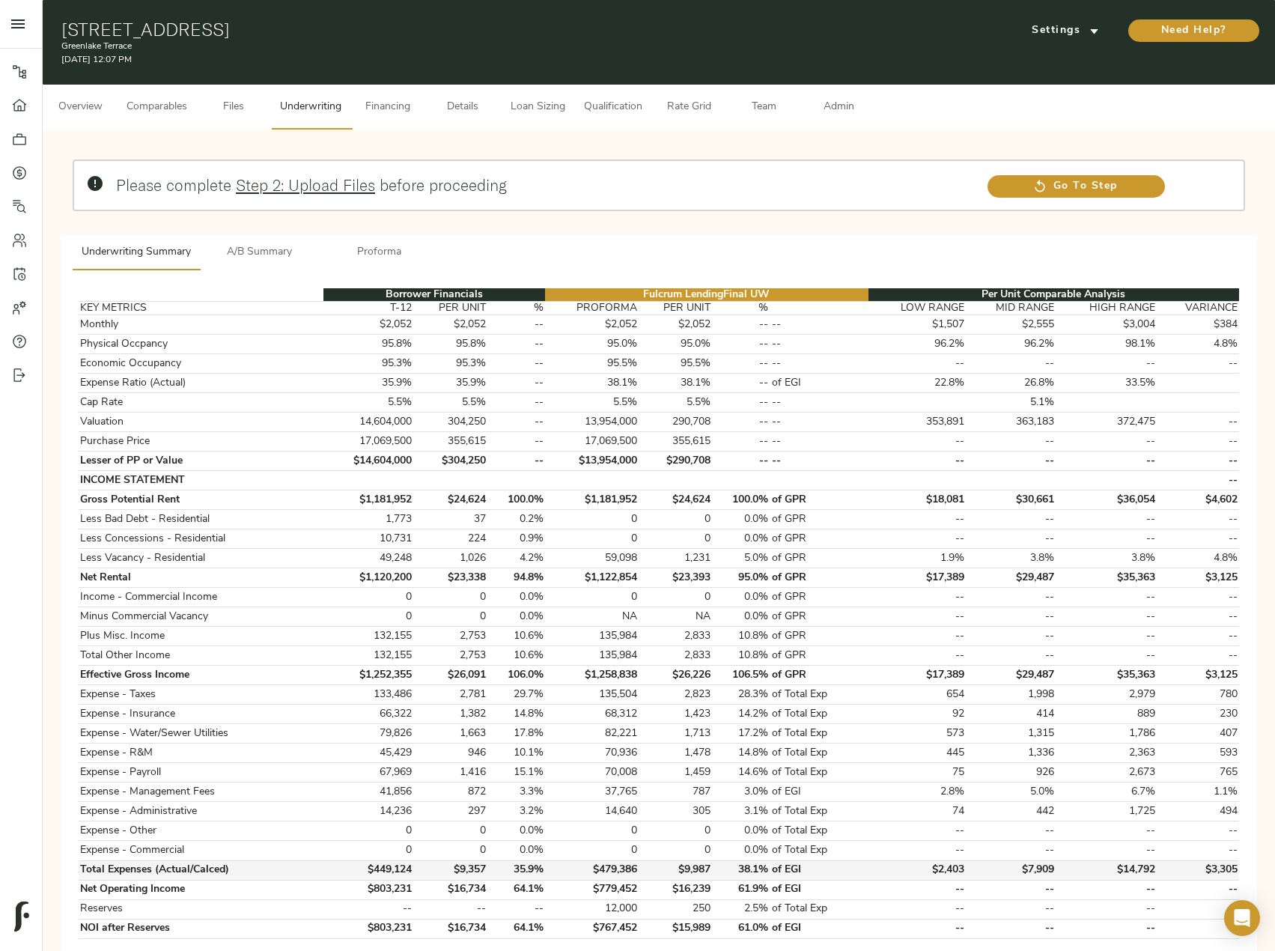
scroll to position [225, 0]
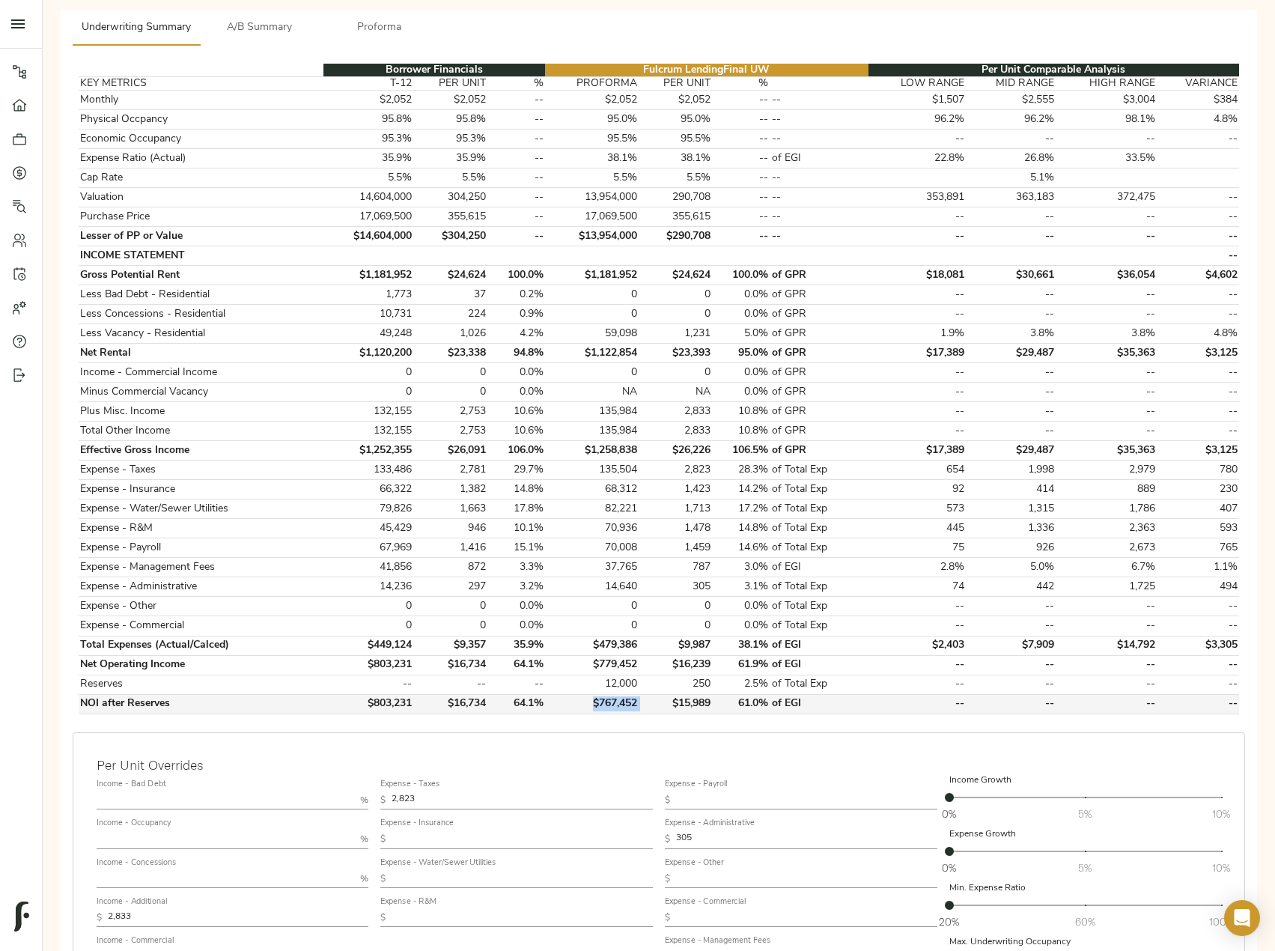
drag, startPoint x: 592, startPoint y: 703, endPoint x: 645, endPoint y: 701, distance: 53.2
click at [645, 701] on tr "NOI after Reserves $803,231 $16,734 64.1% $767,452 $15,989 61.0% of EGI -- -- -…" at bounding box center [659, 703] width 1161 height 19
copy td "$767,452"
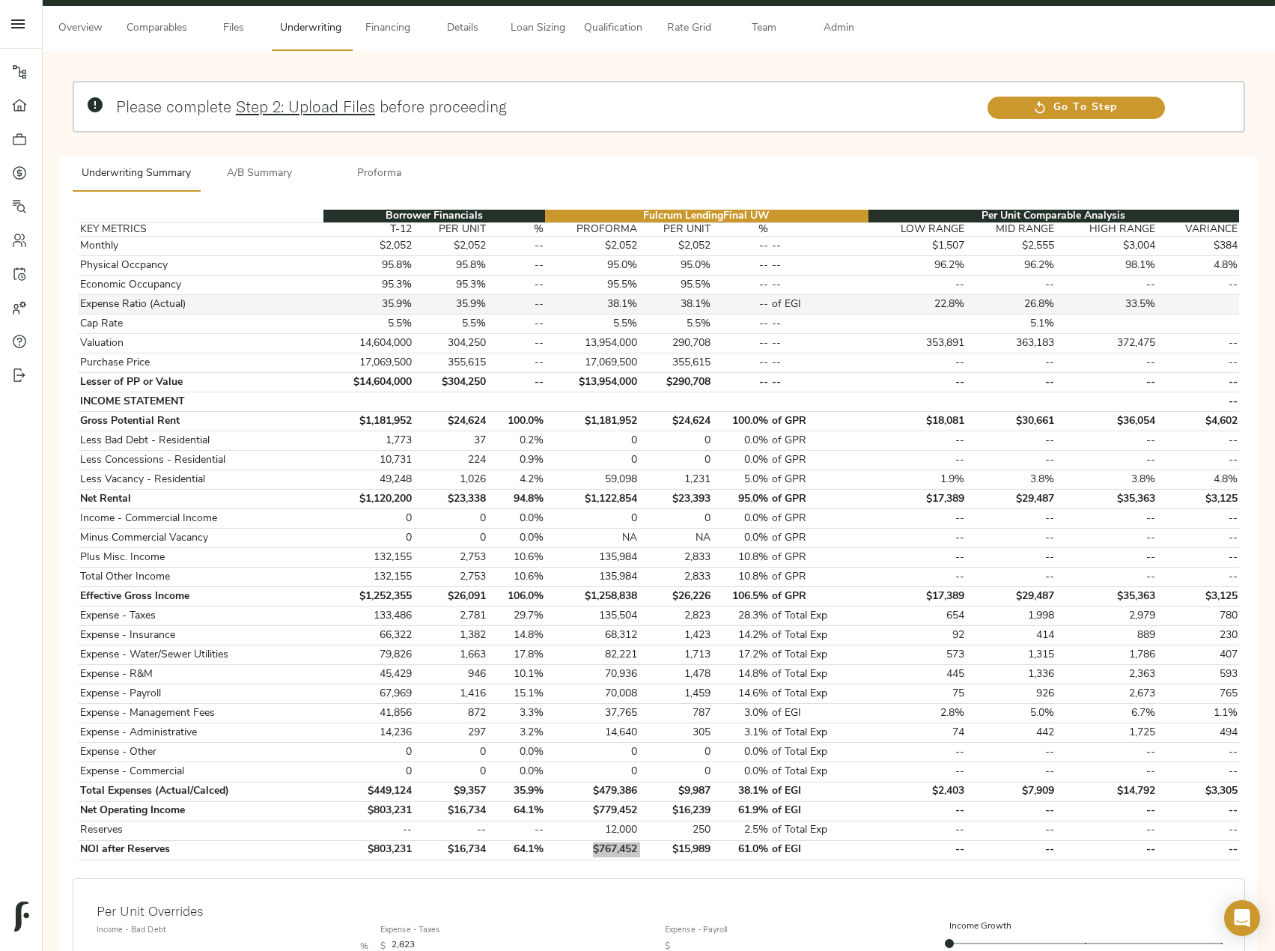
scroll to position [0, 0]
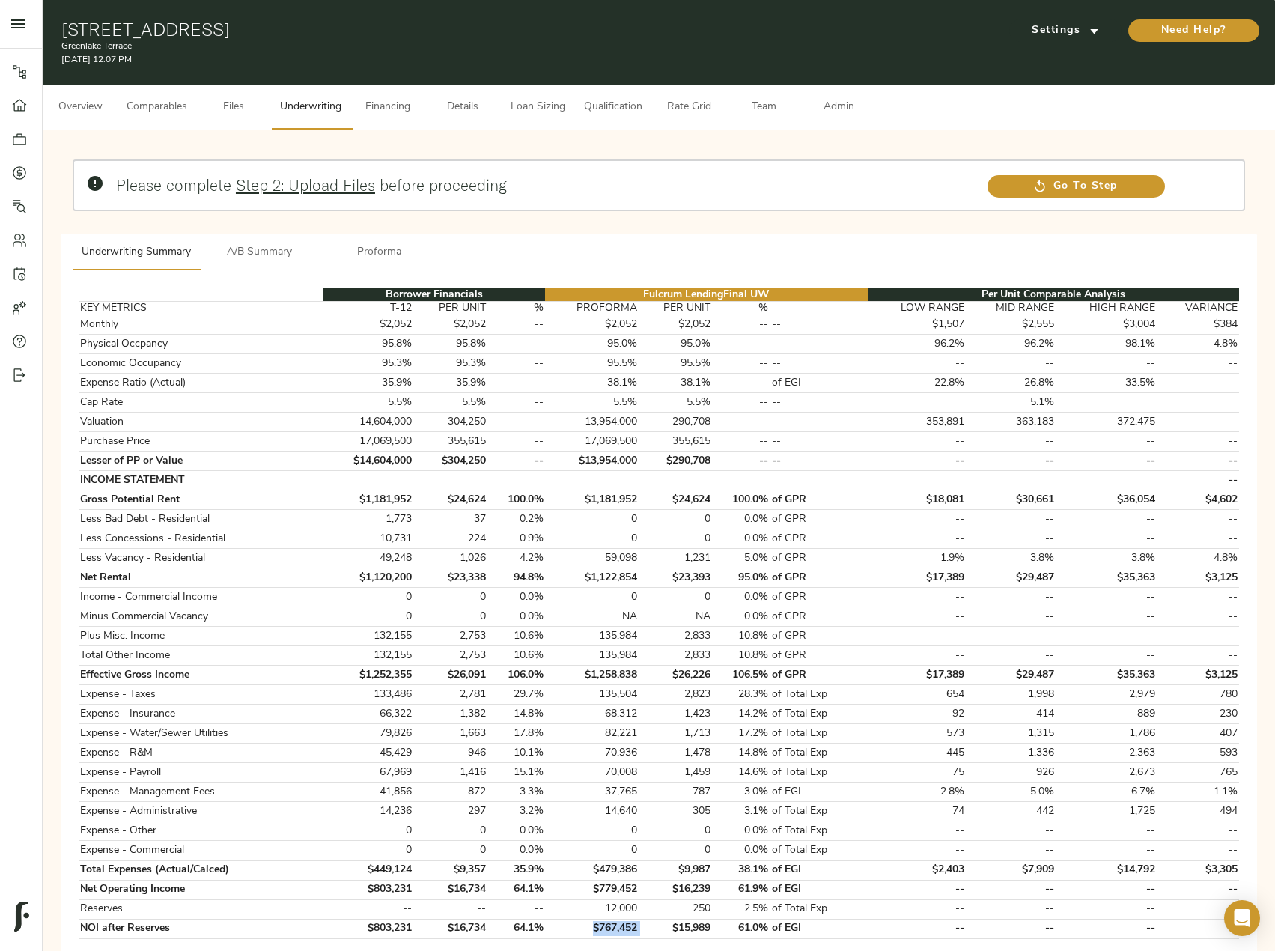
click at [404, 249] on span "Proforma" at bounding box center [380, 252] width 102 height 19
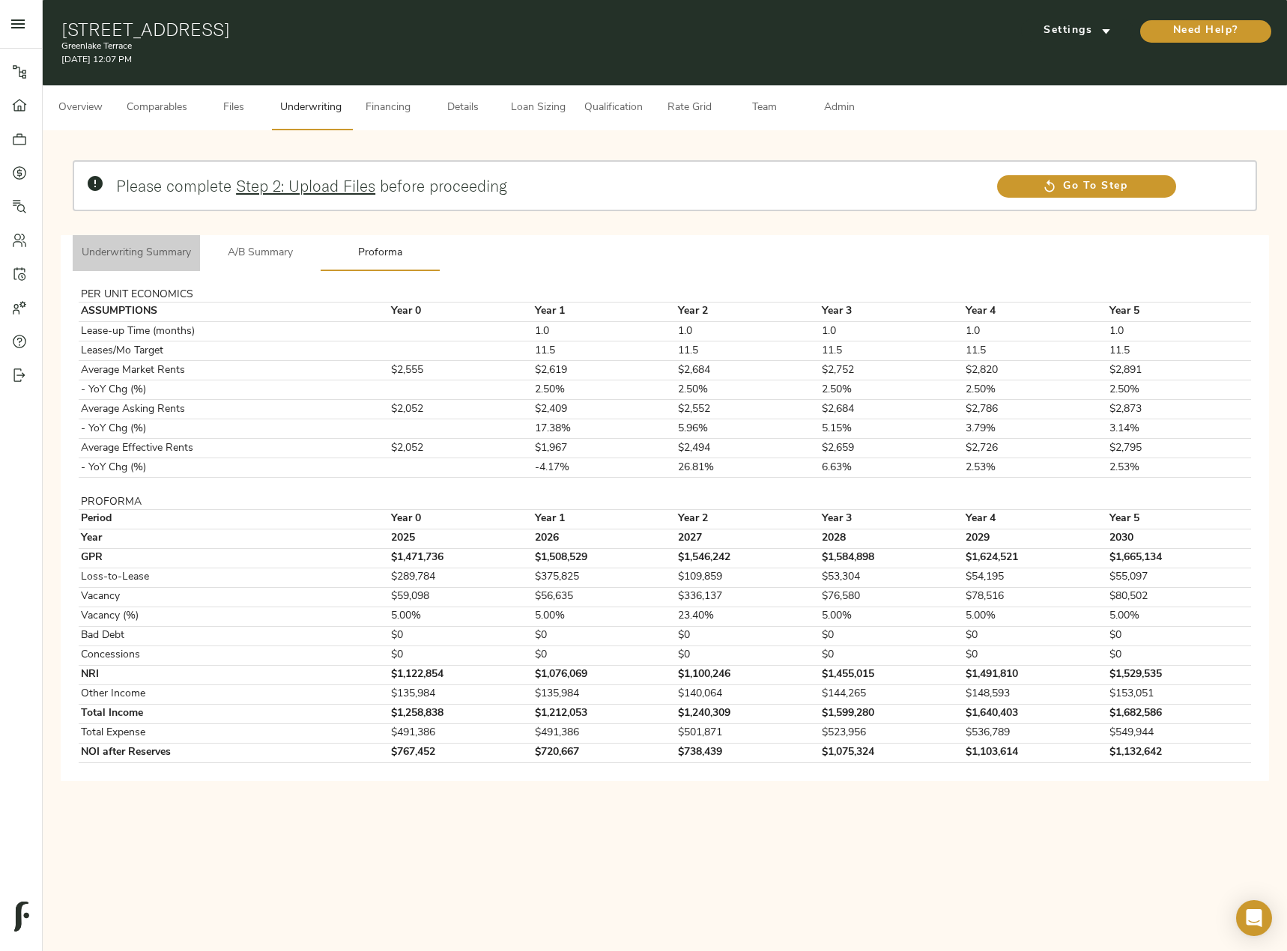
click at [141, 245] on span "Underwriting Summary" at bounding box center [136, 253] width 109 height 19
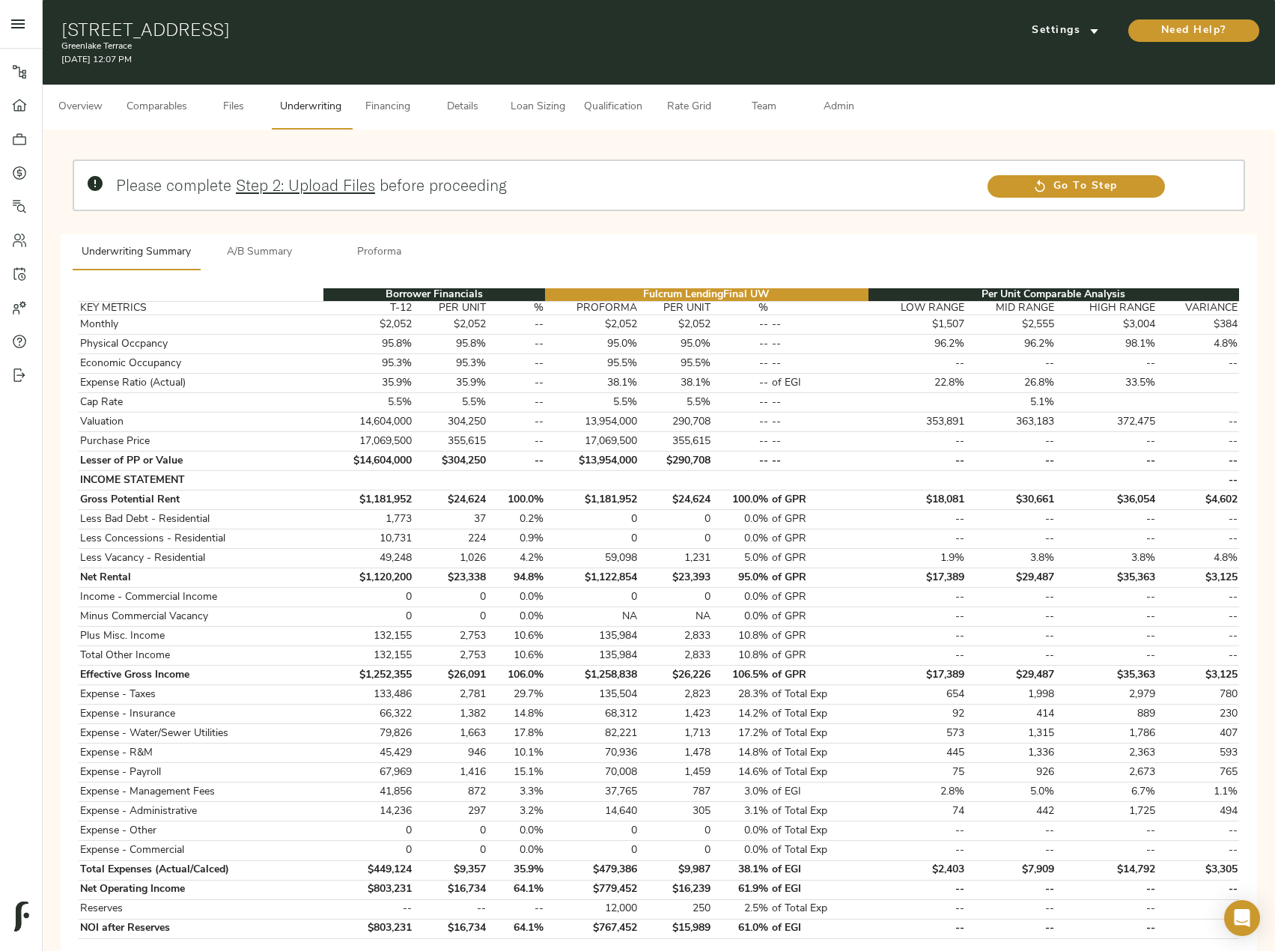
click at [230, 245] on span "A/B Summary" at bounding box center [260, 252] width 102 height 19
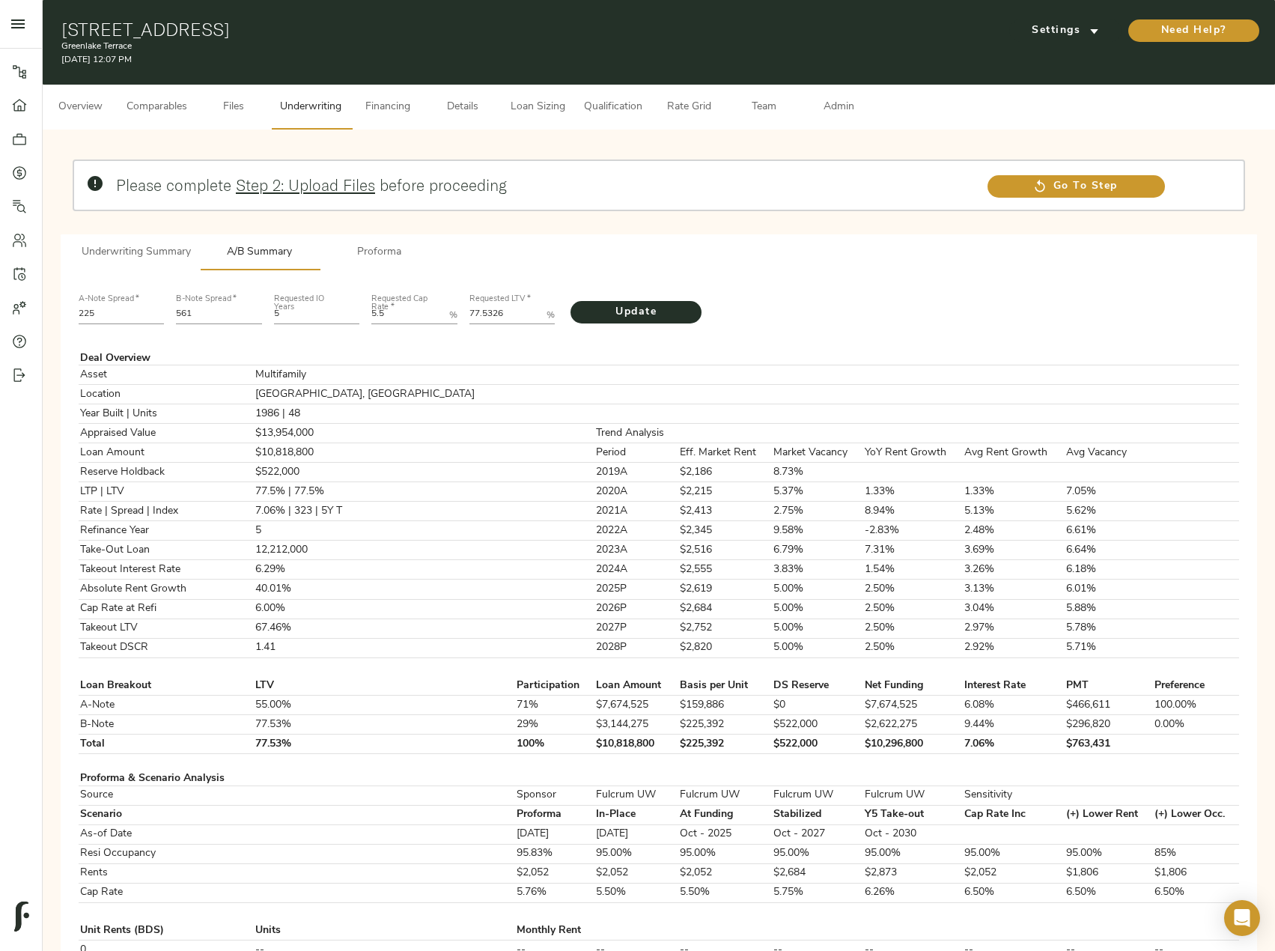
drag, startPoint x: 101, startPoint y: 314, endPoint x: -1, endPoint y: 318, distance: 101.9
click at [0, 318] on html "Greenlake Terrace - 7415 5th Ave NE, Seattle, WA 98115 Pipeline Dashboard Portf…" at bounding box center [637, 920] width 1275 height 1841
type input "220"
drag, startPoint x: 203, startPoint y: 313, endPoint x: 176, endPoint y: 315, distance: 27.0
click at [176, 315] on input "561" at bounding box center [219, 315] width 86 height 18
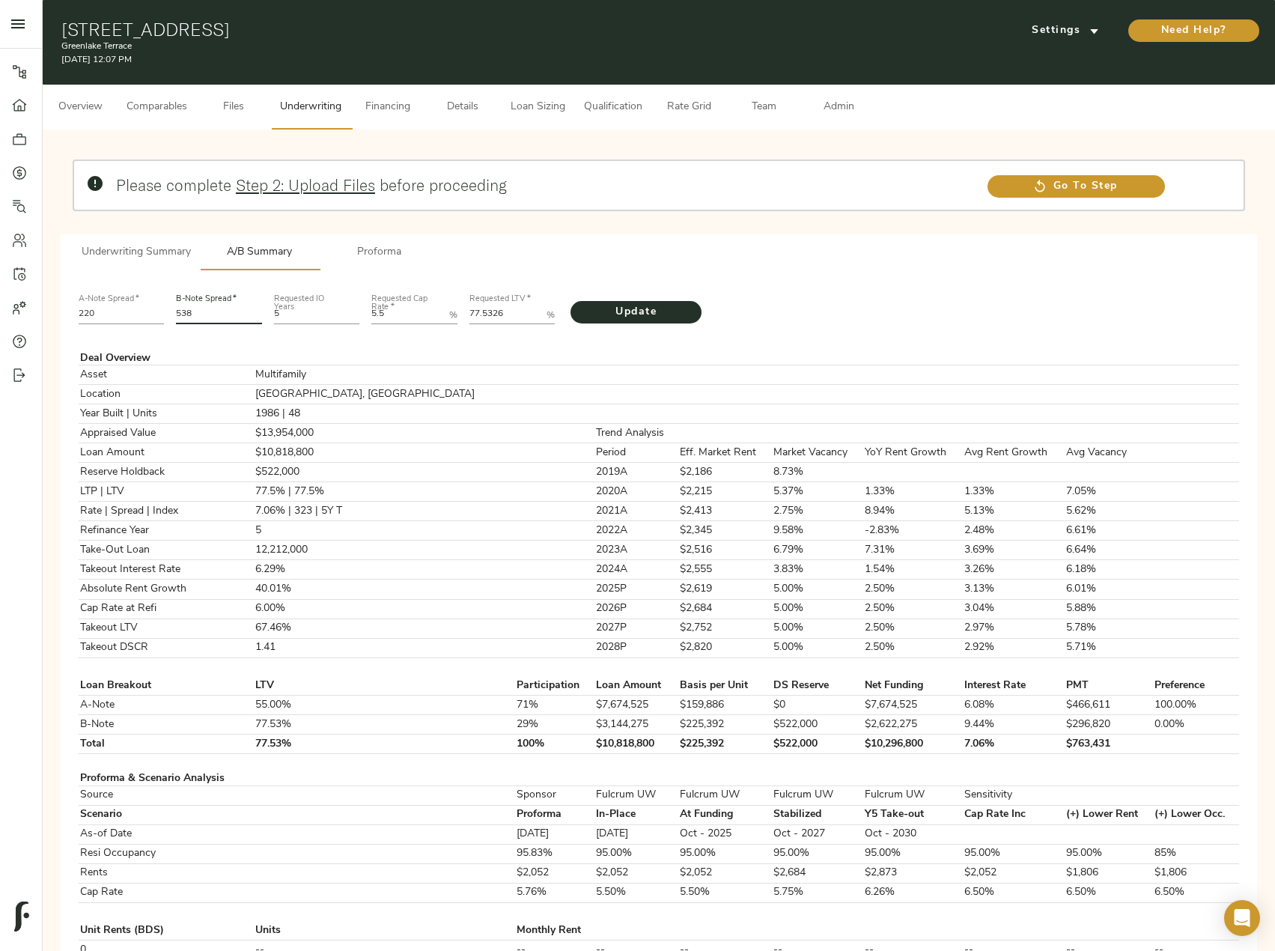
type input "538"
drag, startPoint x: 530, startPoint y: 313, endPoint x: 380, endPoint y: 318, distance: 149.8
click at [470, 318] on LTV "77.5327" at bounding box center [506, 315] width 72 height 18
drag, startPoint x: 516, startPoint y: 316, endPoint x: 402, endPoint y: 312, distance: 113.9
click at [413, 315] on div "A-Note Spread   * 220 B-Note Spread   * 538 Requested IO Years 5 Requested Cap …" at bounding box center [659, 307] width 1173 height 51
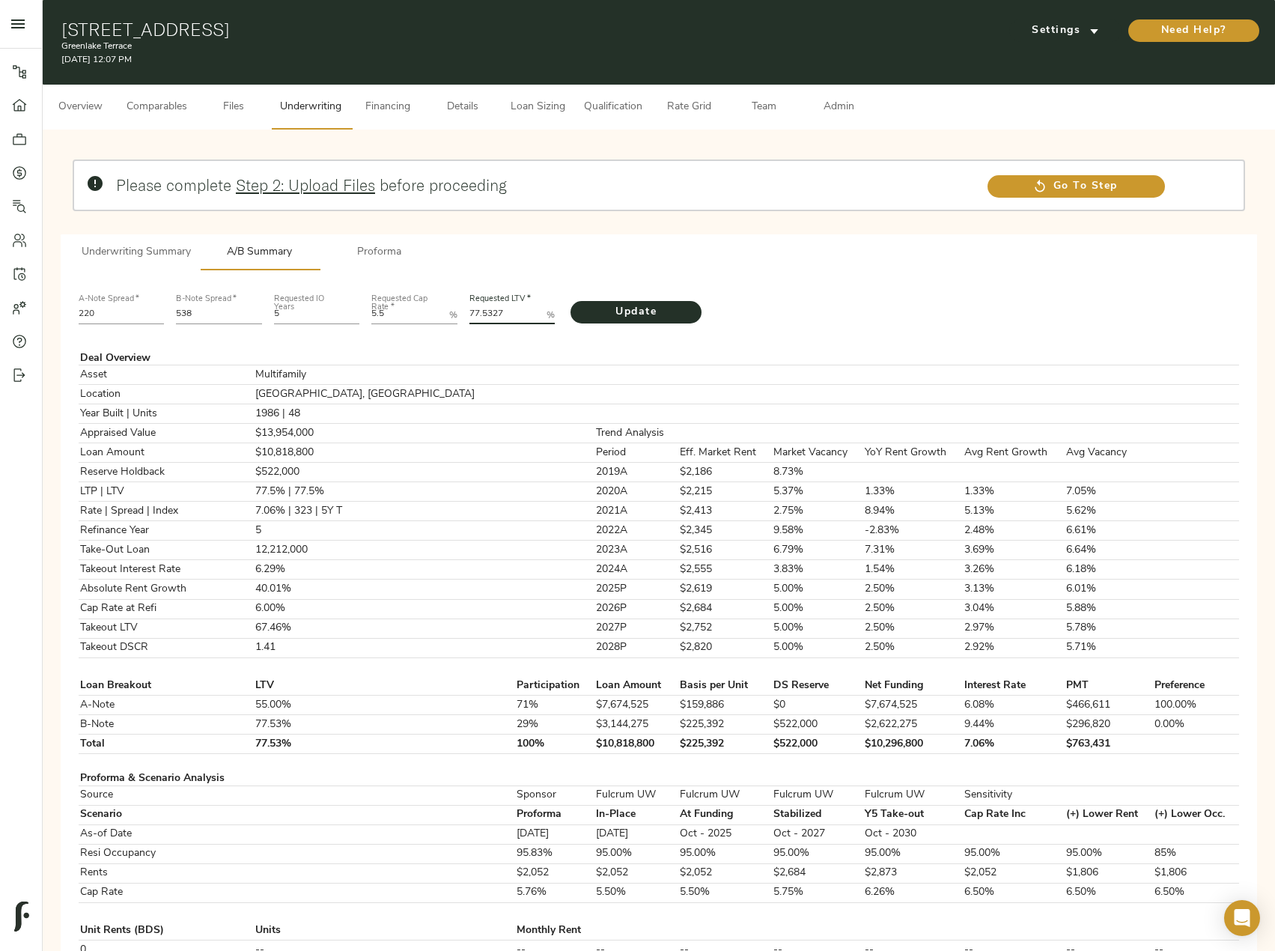
paste LTV "9.5793"
type LTV "79.5793"
click at [625, 309] on span "Update" at bounding box center [636, 312] width 101 height 19
drag, startPoint x: 200, startPoint y: 315, endPoint x: 147, endPoint y: 318, distance: 53.3
click at [147, 318] on div "A-Note Spread   * 220 B-Note Spread   * 538 Requested IO Years 5 Requested Cap …" at bounding box center [659, 307] width 1173 height 51
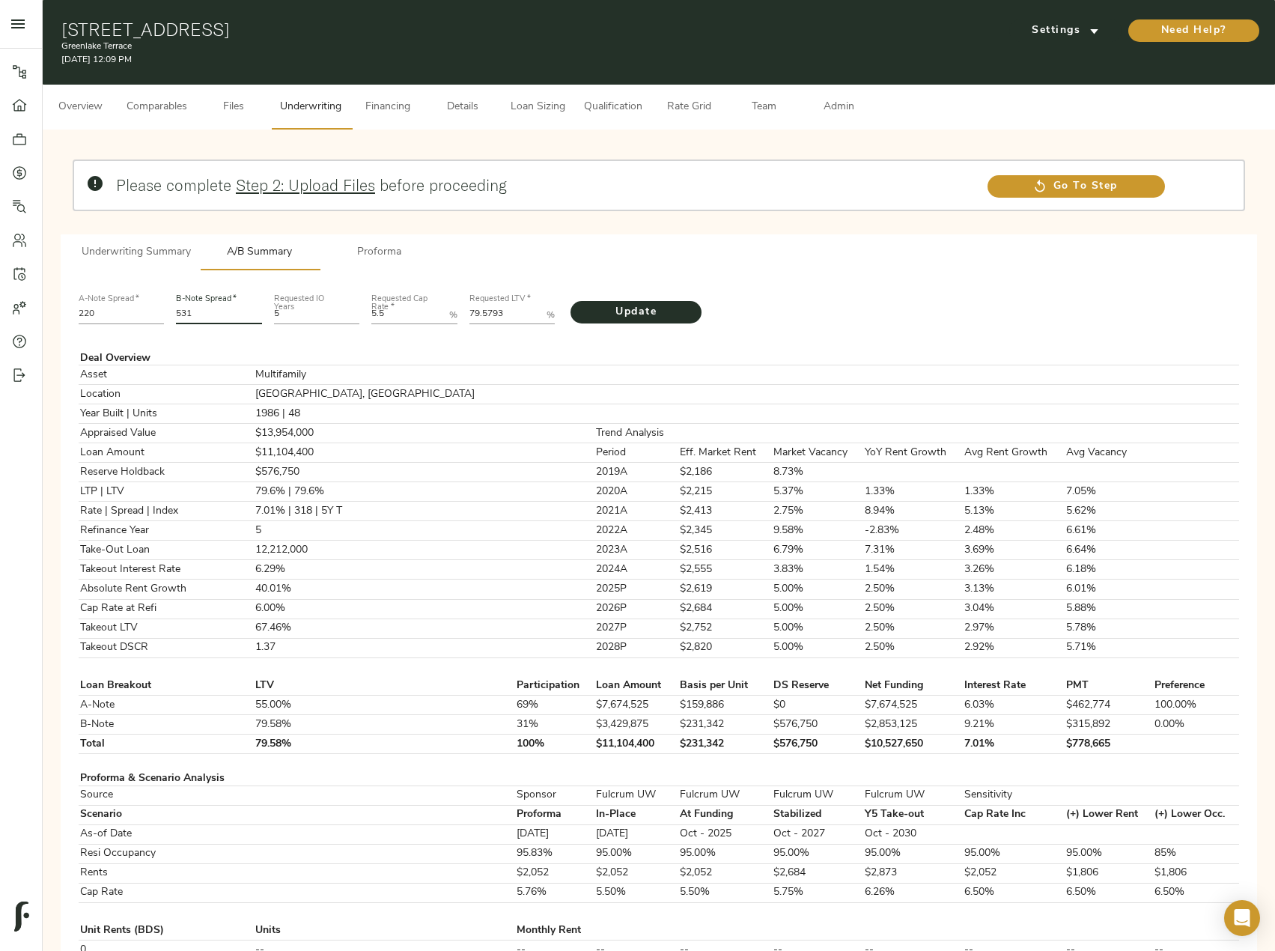
type input "531"
drag, startPoint x: 506, startPoint y: 318, endPoint x: 381, endPoint y: 333, distance: 126.0
click at [380, 333] on p "A-Note Spread   * 220 B-Note Spread   * 531 Requested IO Years 5 Requested Cap …" at bounding box center [659, 962] width 1161 height 1361
paste LTV "8.7080"
type LTV "78.7080"
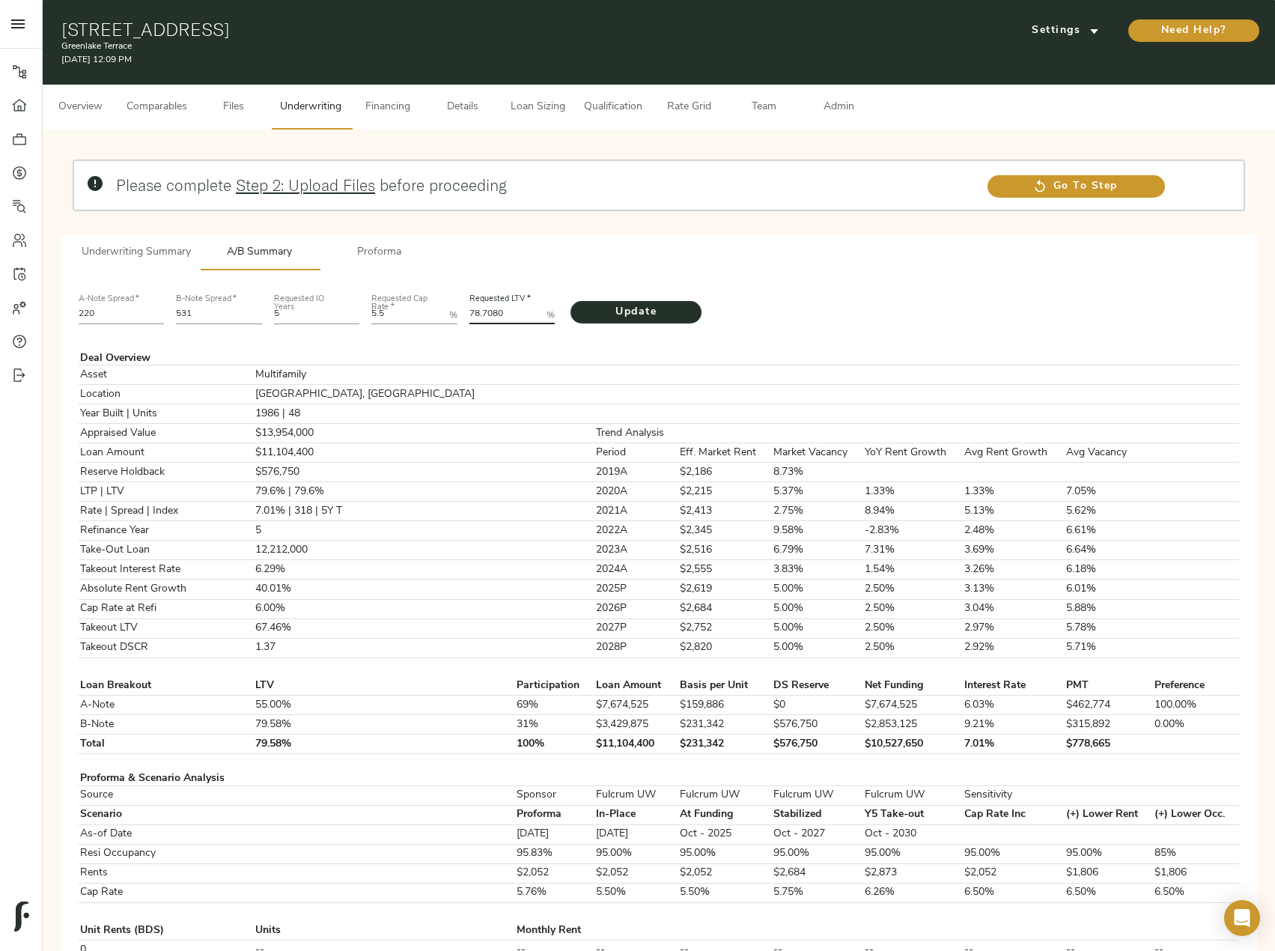
click at [606, 299] on div "Update" at bounding box center [658, 307] width 195 height 51
click at [609, 309] on span "Update" at bounding box center [636, 312] width 101 height 19
click at [186, 252] on span "Underwriting Summary" at bounding box center [136, 252] width 109 height 19
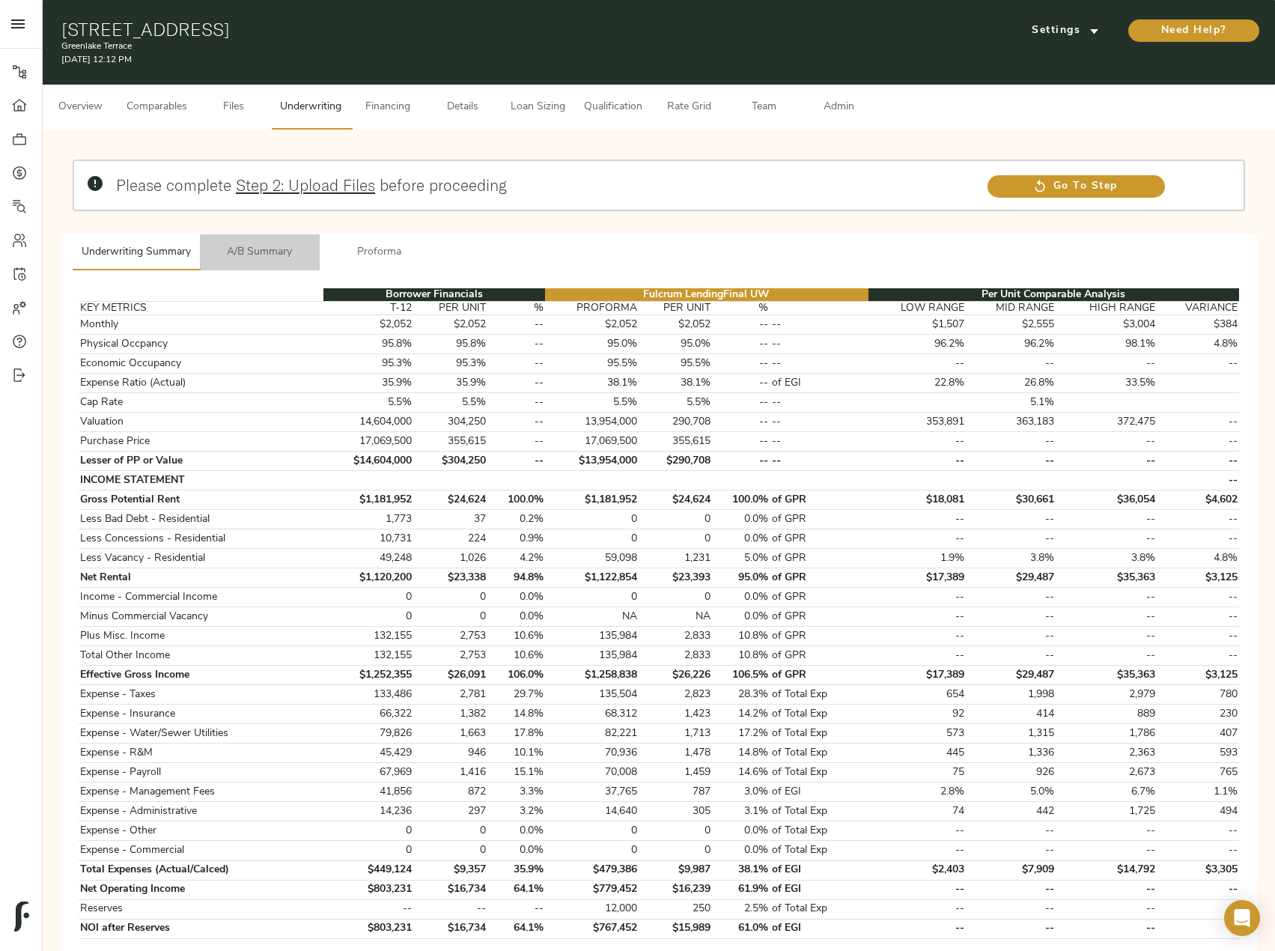
click at [275, 252] on span "A/B Summary" at bounding box center [260, 252] width 102 height 19
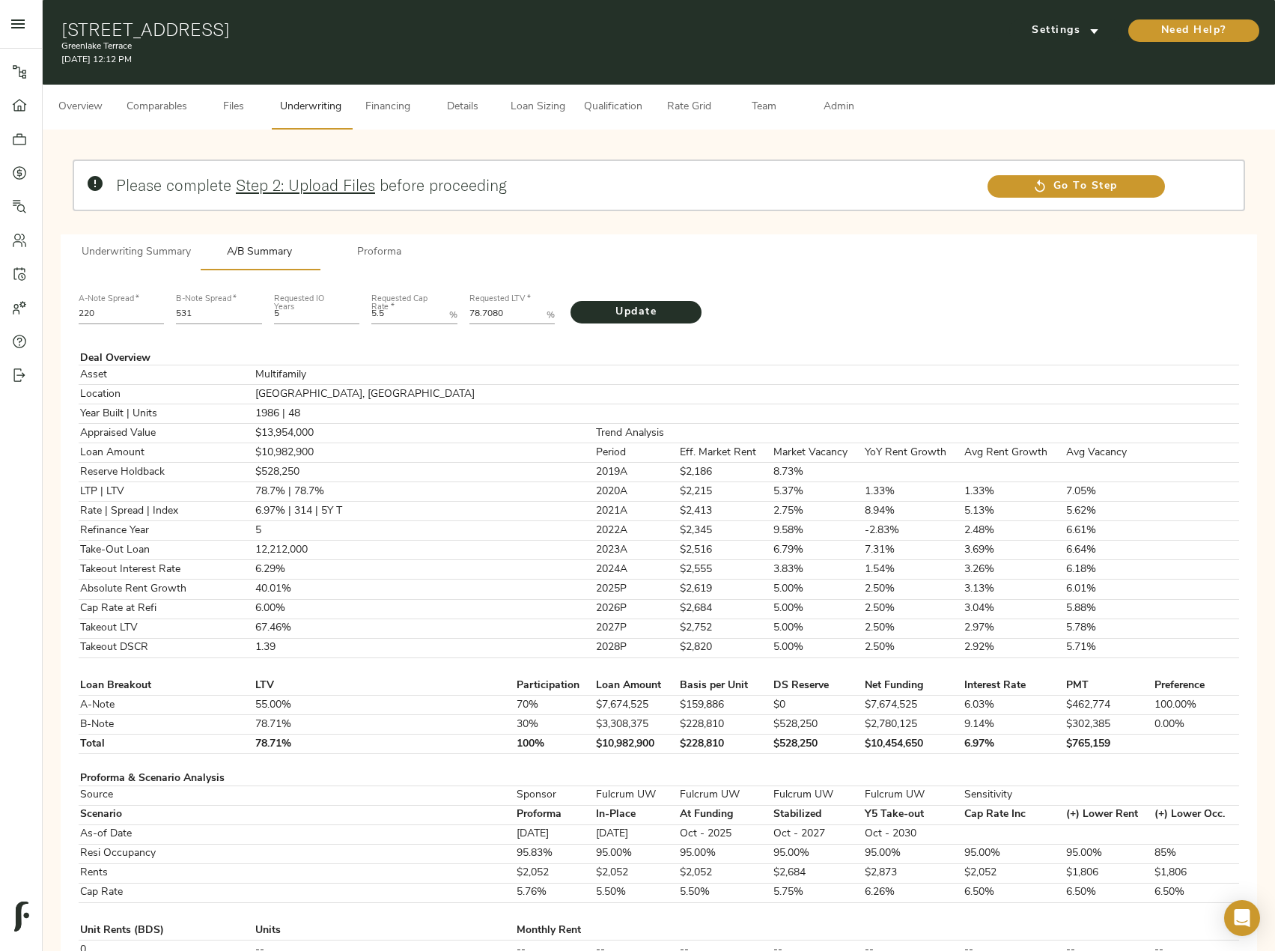
click at [124, 257] on span "Underwriting Summary" at bounding box center [136, 252] width 109 height 19
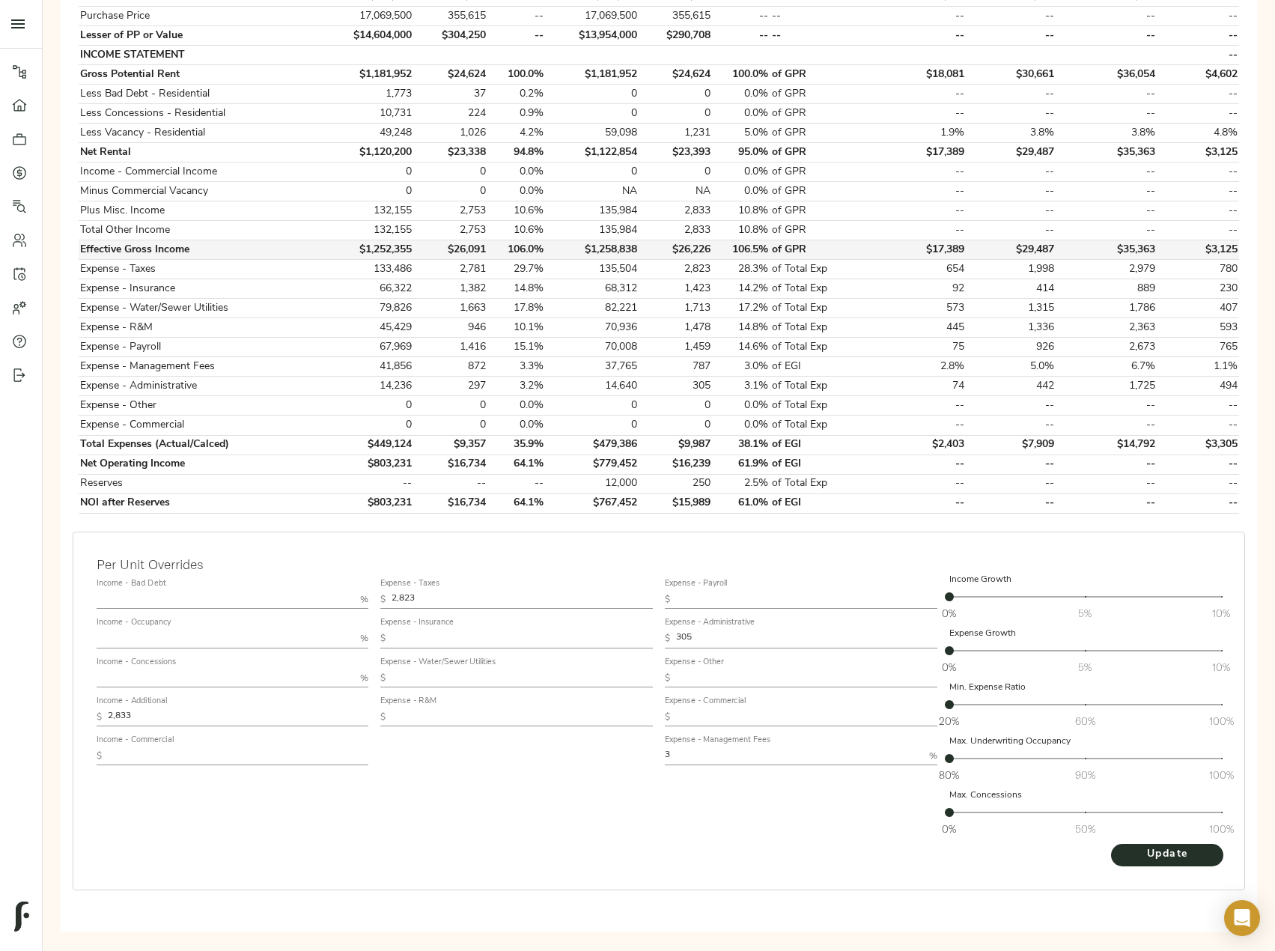
scroll to position [439, 0]
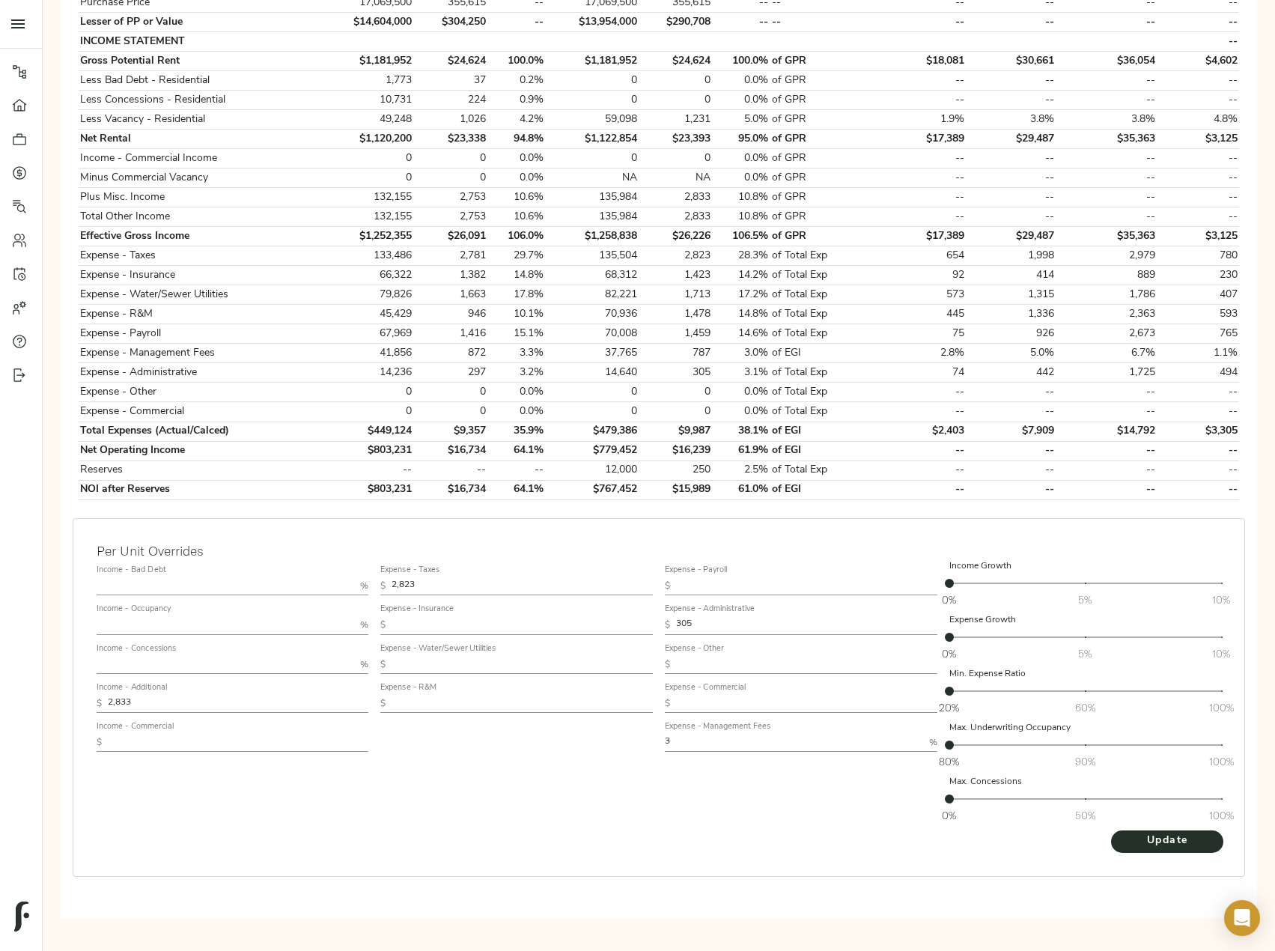
click at [463, 696] on input "text" at bounding box center [522, 704] width 261 height 18
paste input "975"
type input "975"
click at [1165, 850] on span "Update" at bounding box center [1167, 841] width 82 height 19
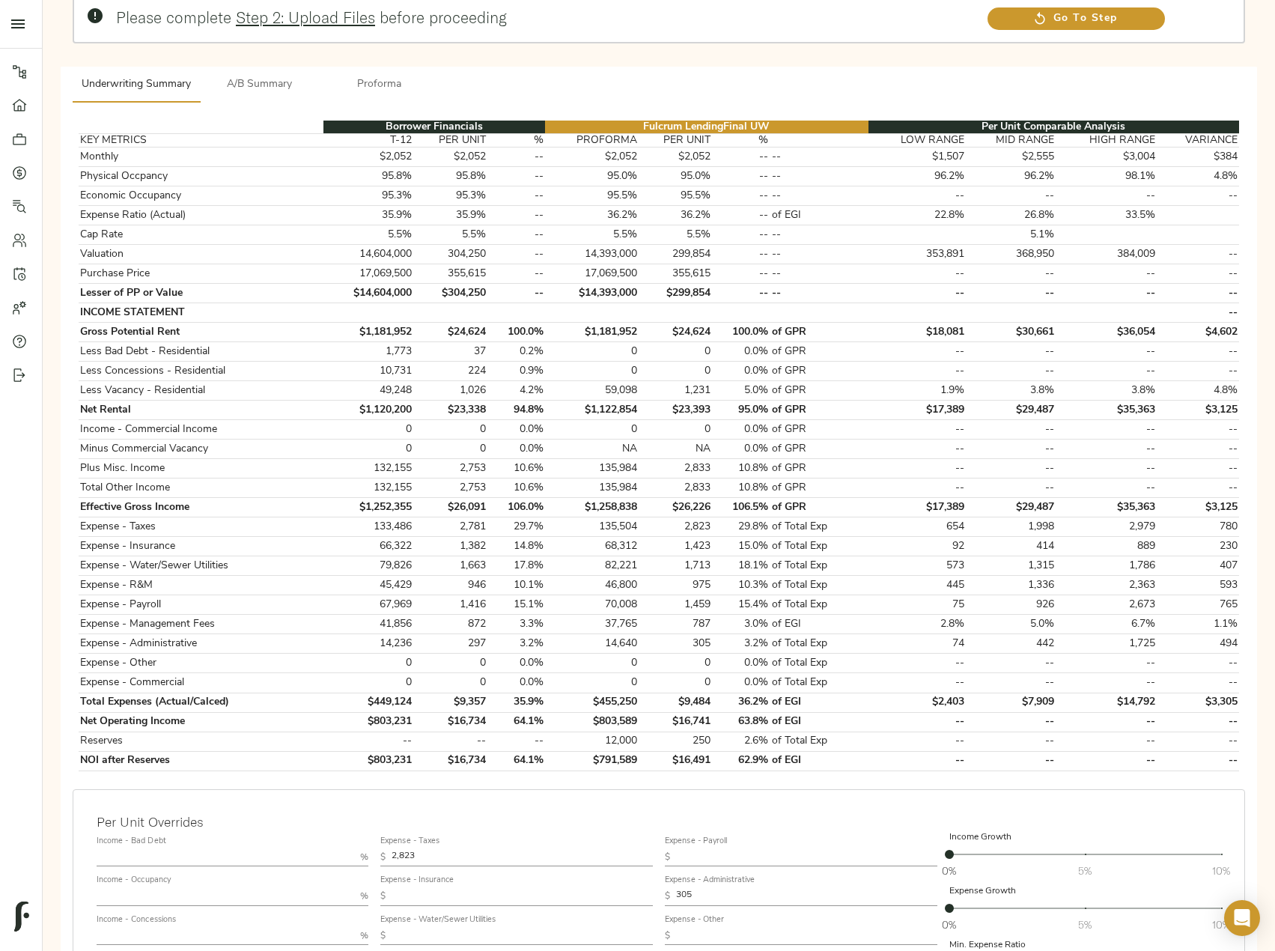
scroll to position [225, 0]
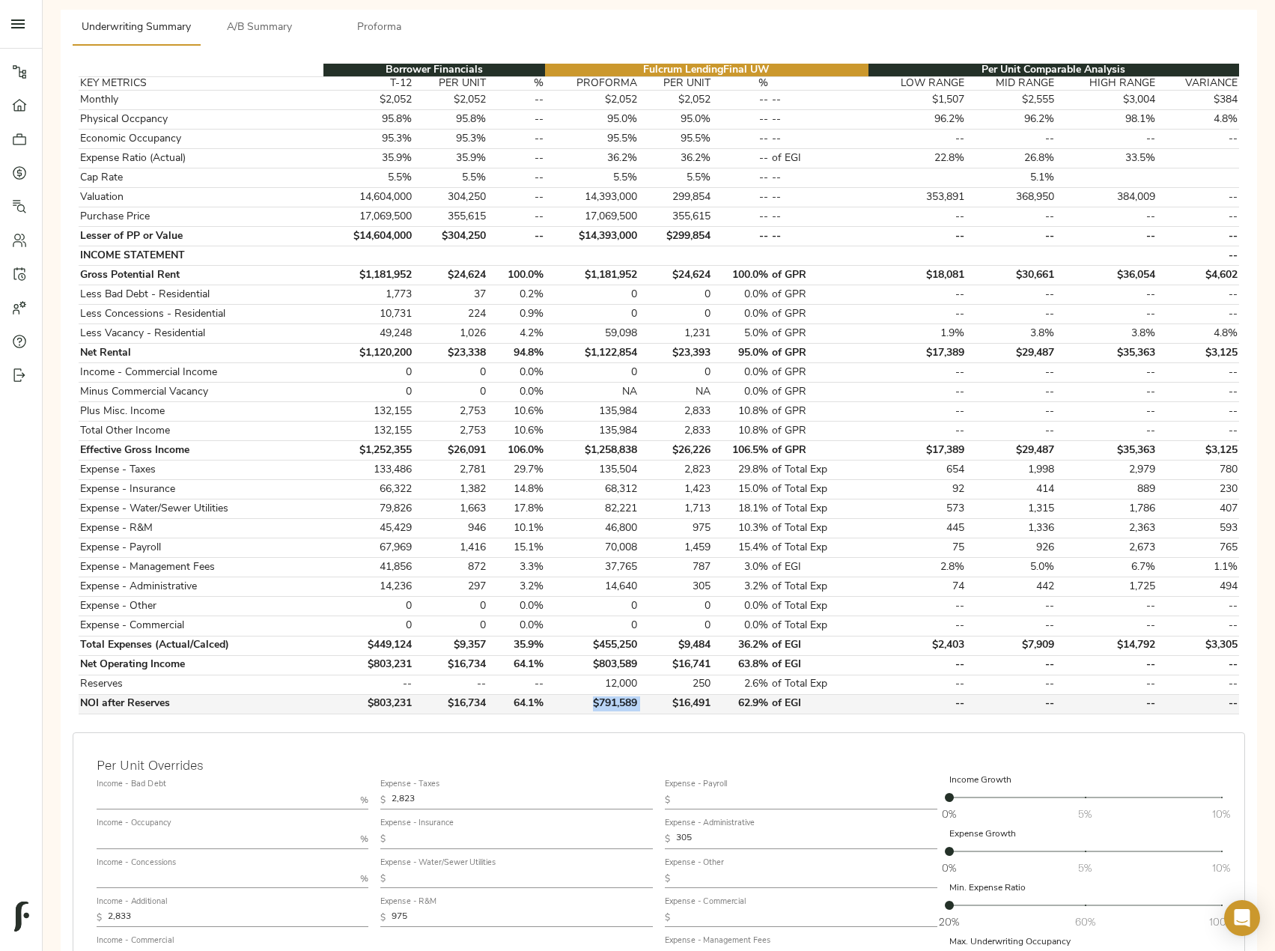
drag, startPoint x: 645, startPoint y: 704, endPoint x: 584, endPoint y: 705, distance: 60.7
click at [584, 705] on tr "NOI after Reserves $803,231 $16,734 64.1% $791,589 $16,491 62.9% of EGI -- -- -…" at bounding box center [659, 703] width 1161 height 19
copy td "$791,589"
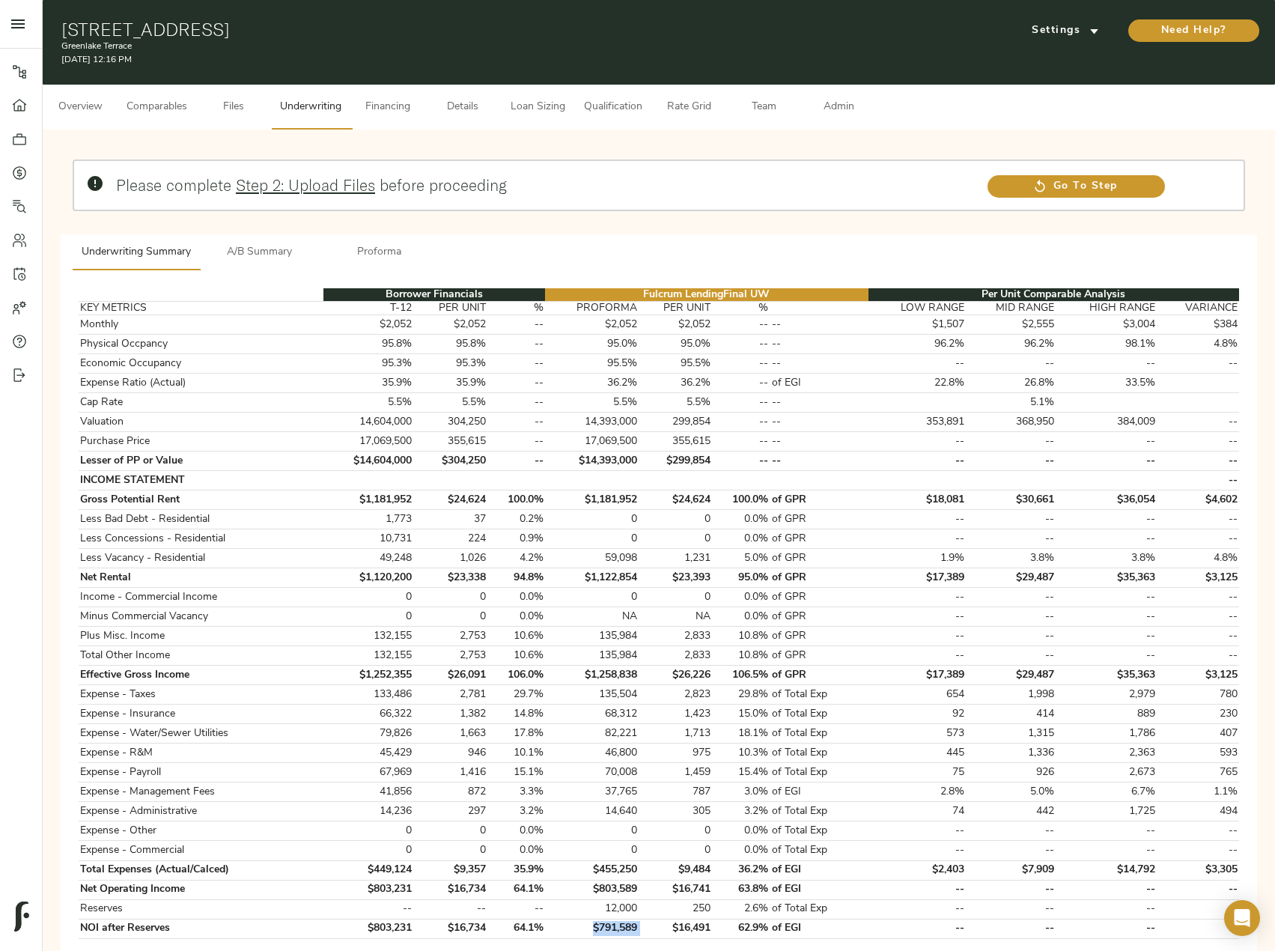
click at [279, 258] on span "A/B Summary" at bounding box center [260, 252] width 102 height 19
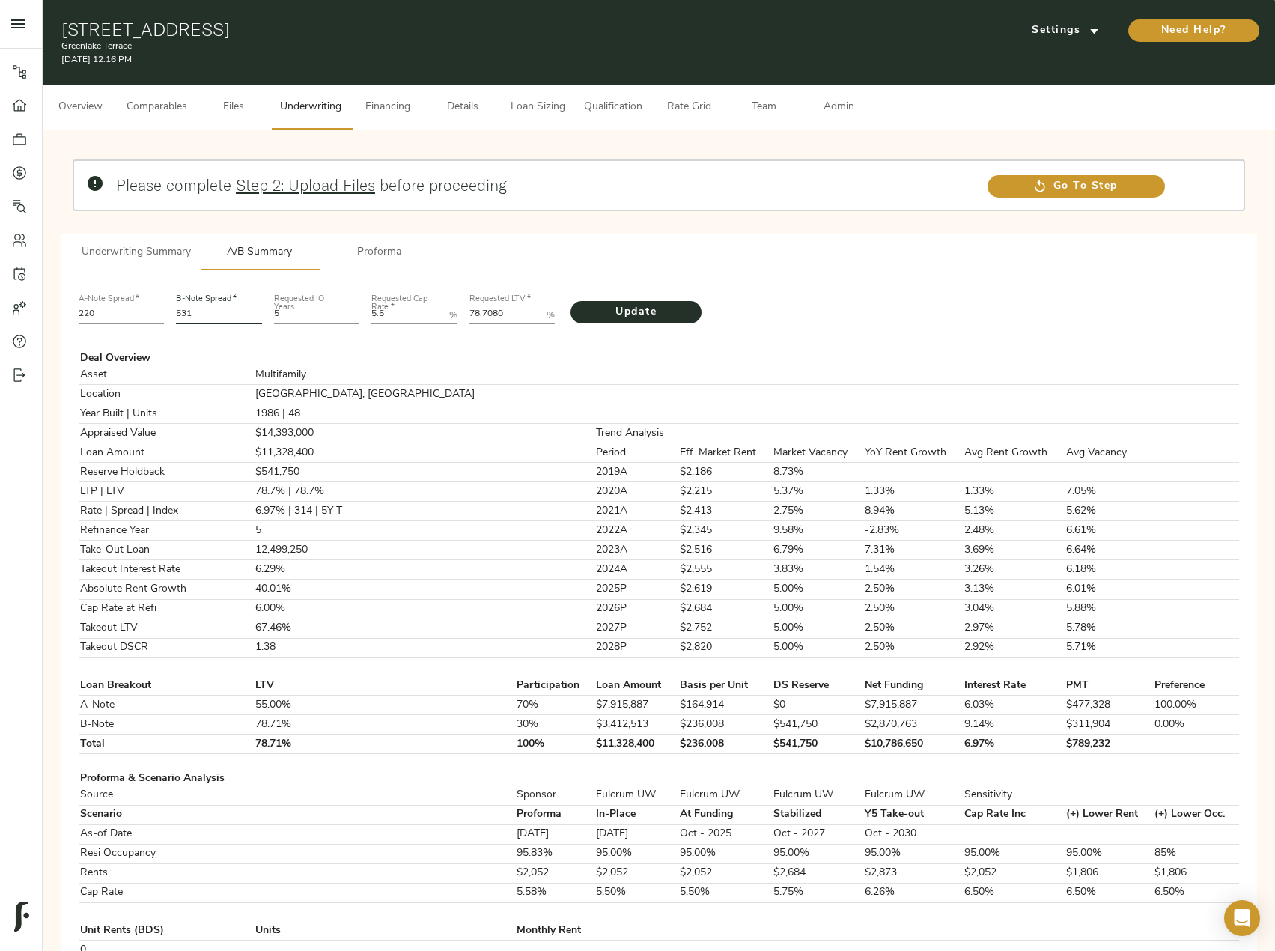
drag, startPoint x: 219, startPoint y: 309, endPoint x: 149, endPoint y: 321, distance: 70.5
click at [149, 321] on div "A-Note Spread   * 220 B-Note Spread   * 531 Requested IO Years 5 Requested Cap …" at bounding box center [659, 307] width 1173 height 51
type input "545"
drag, startPoint x: 517, startPoint y: 317, endPoint x: 448, endPoint y: 347, distance: 75.8
click at [448, 347] on p "A-Note Spread   * 220 B-Note Spread   * 545 Requested IO Years 5 Requested Cap …" at bounding box center [659, 962] width 1161 height 1361
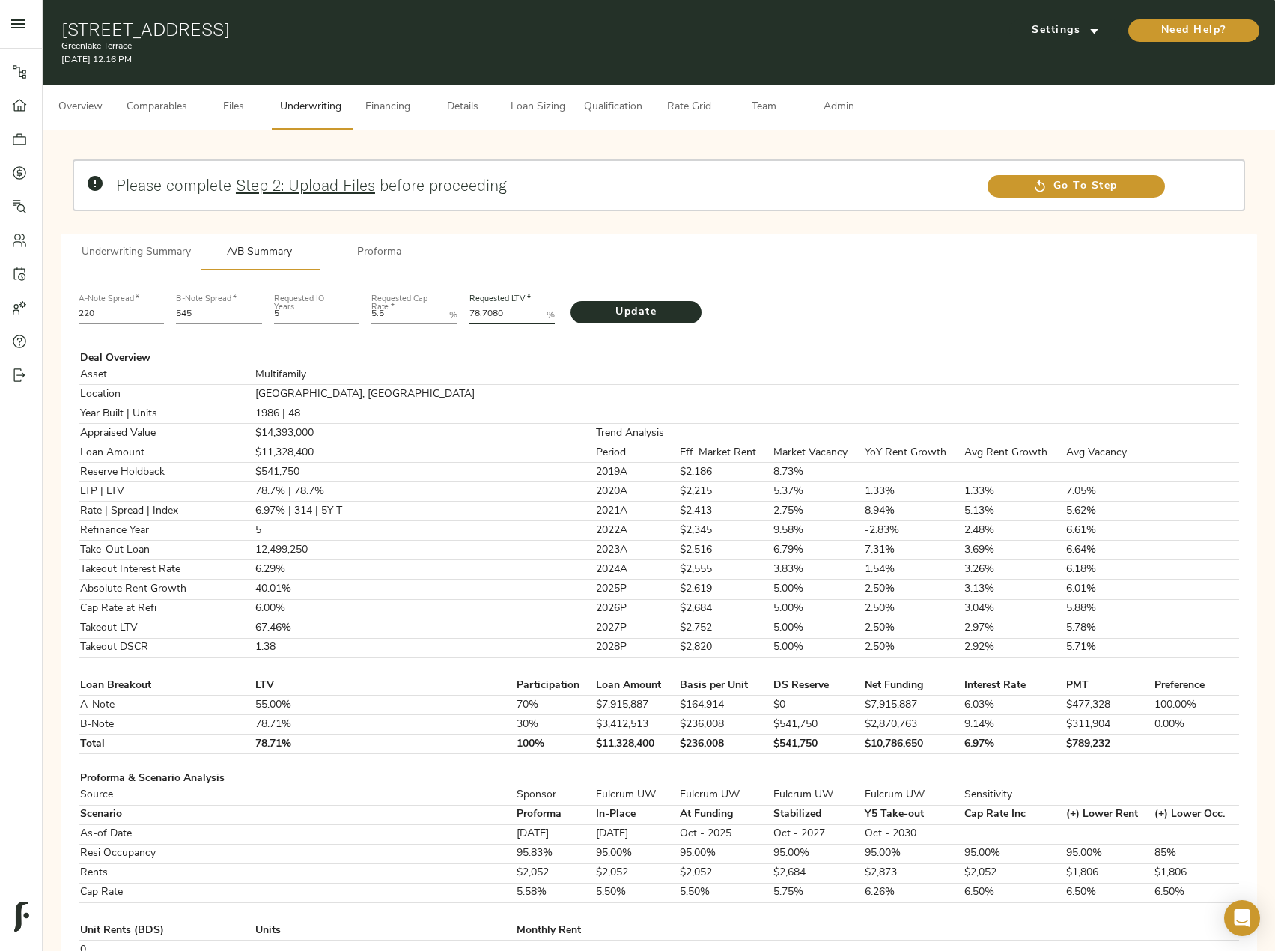
paste LTV "3281"
type LTV "78.3281"
click at [614, 307] on span "Update" at bounding box center [636, 312] width 101 height 19
drag, startPoint x: 758, startPoint y: 739, endPoint x: 687, endPoint y: 748, distance: 71.7
click at [687, 748] on tr "Total 78.33% 100% $11,273,700 $234,869 $540,750 $10,732,950 7.00% $788,933" at bounding box center [659, 744] width 1161 height 19
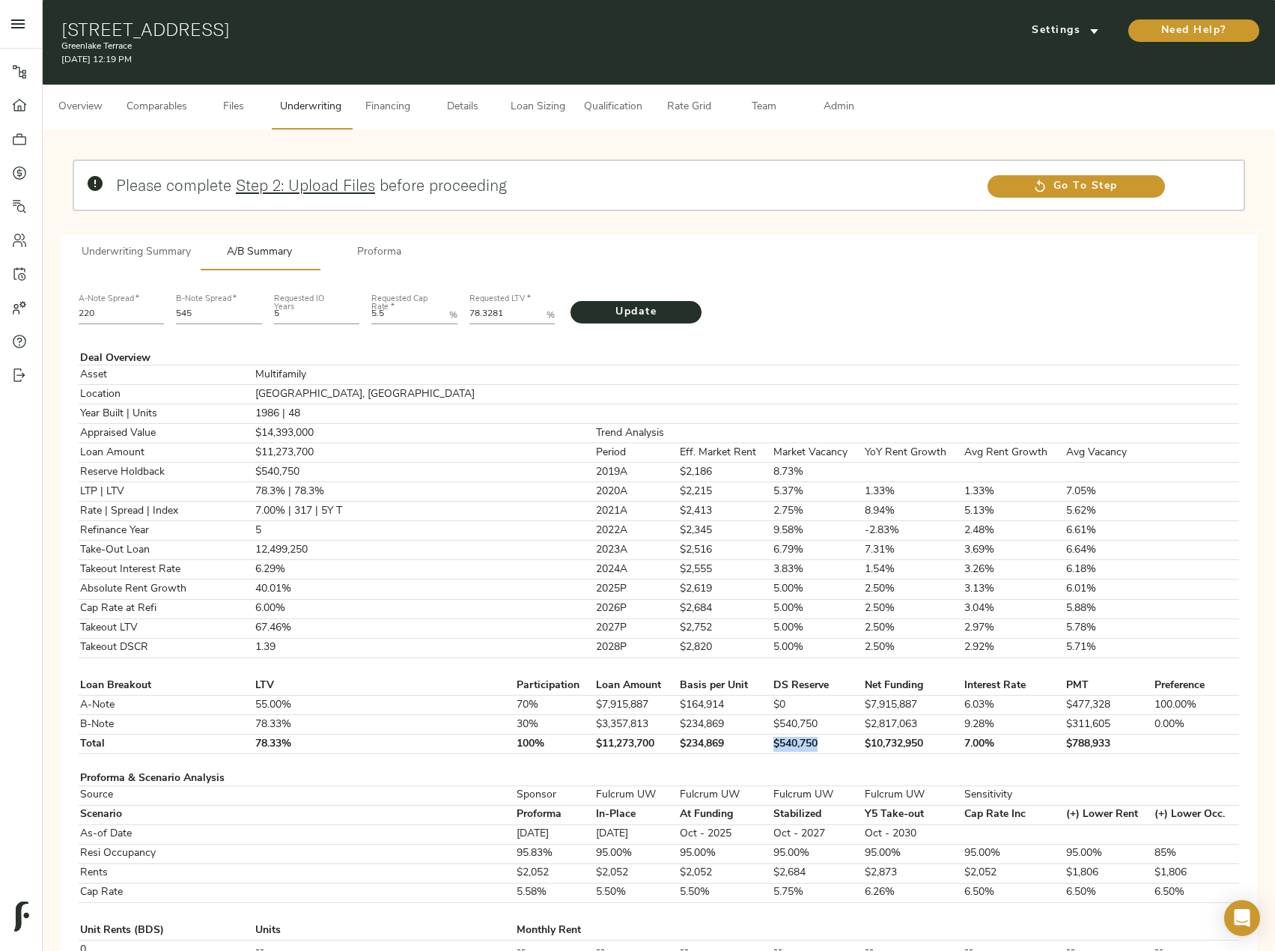
copy tr "$540,750"
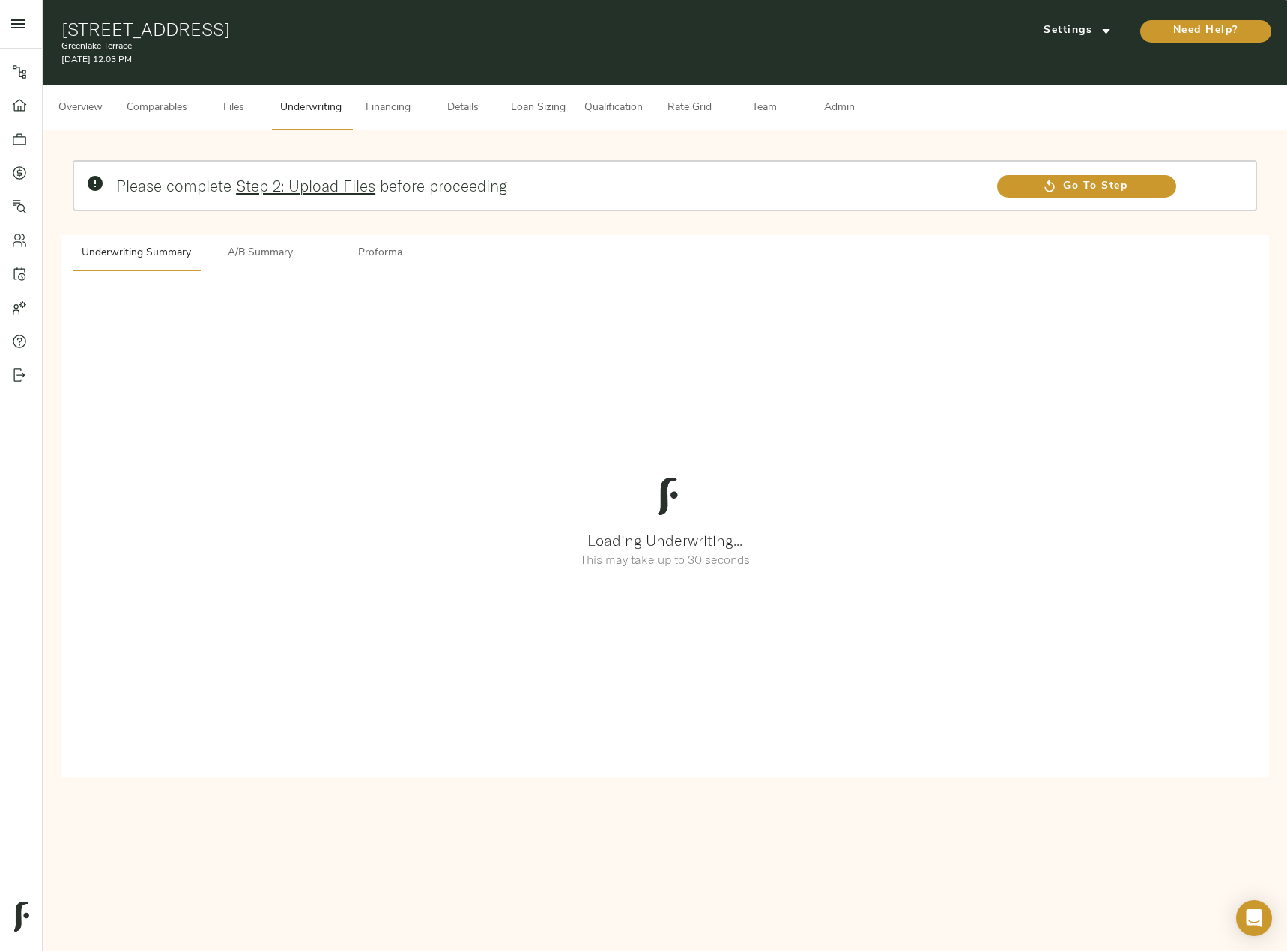
click at [851, 114] on span "Admin" at bounding box center [838, 108] width 57 height 19
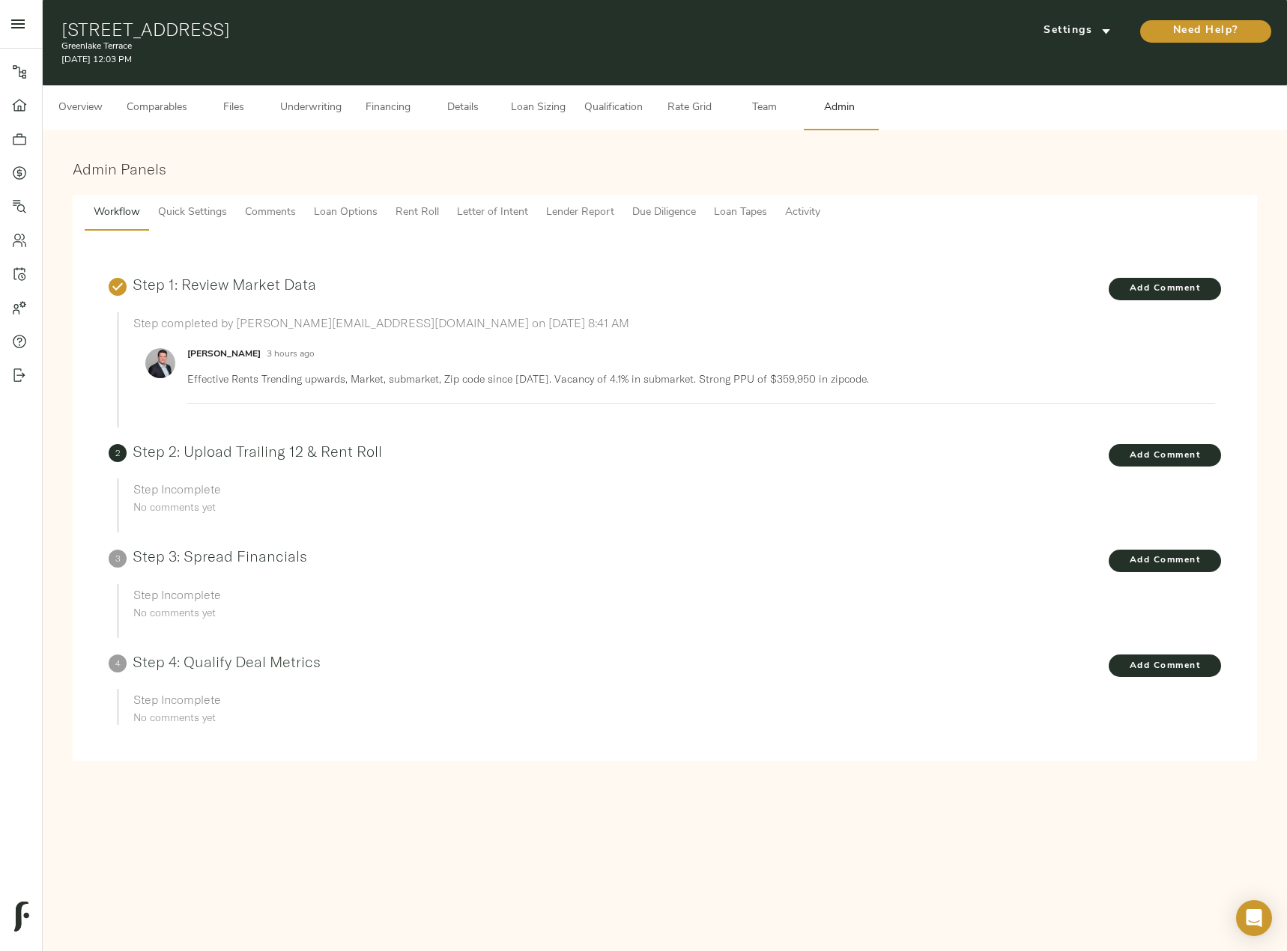
click at [241, 216] on button "Comments" at bounding box center [270, 213] width 69 height 36
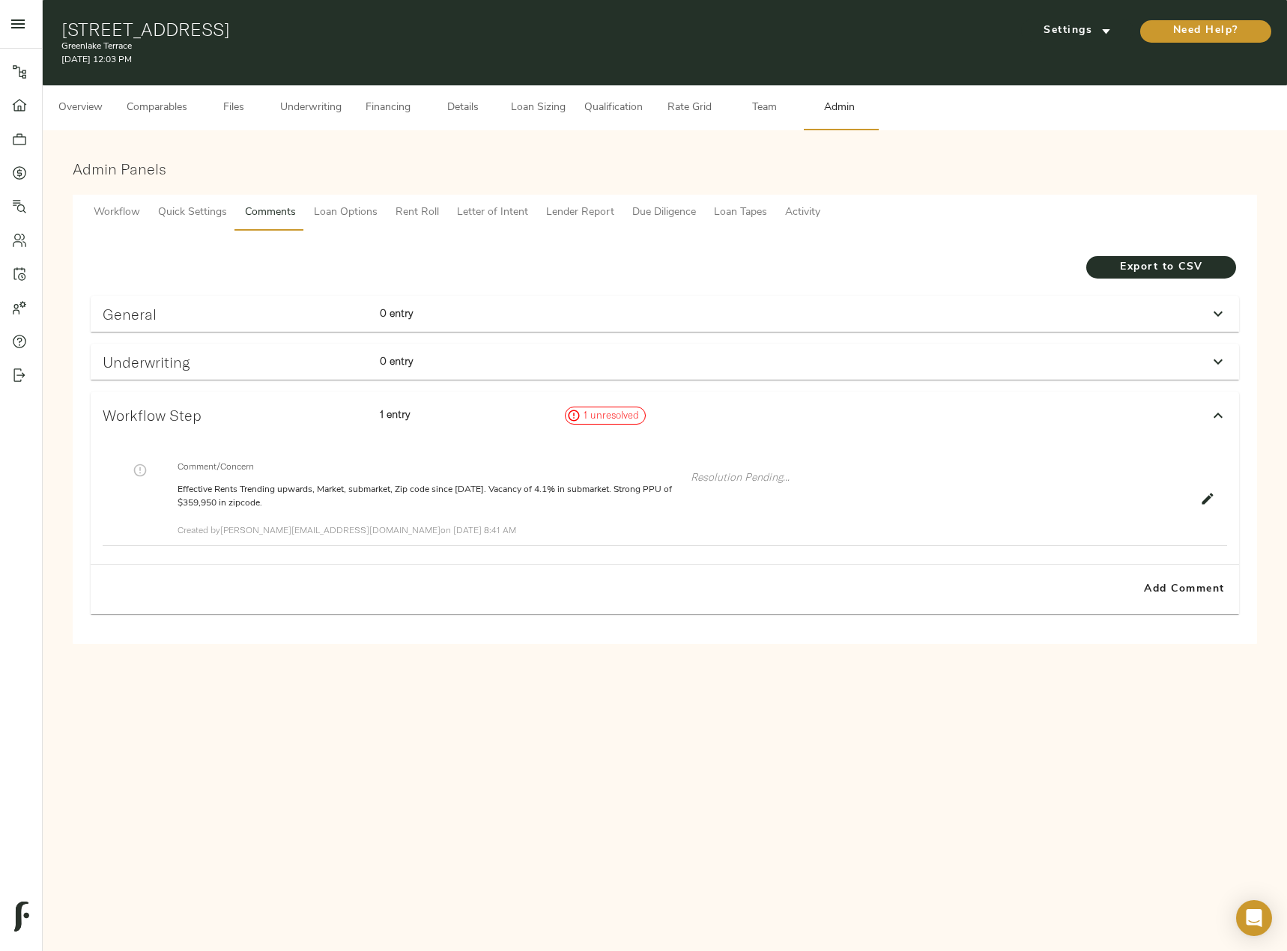
click at [502, 345] on div "Underwriting 0 entry" at bounding box center [665, 362] width 1148 height 36
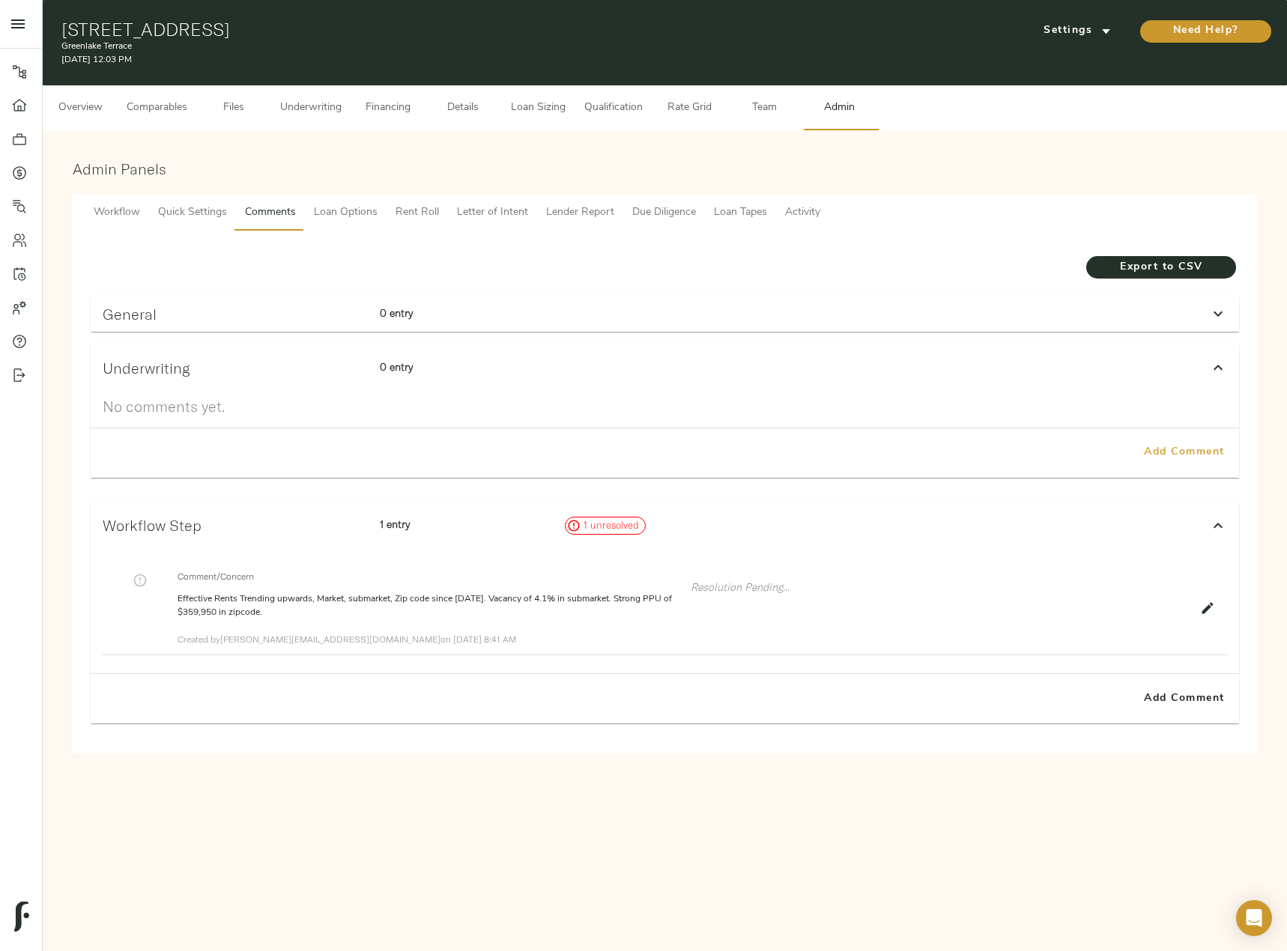
click at [1224, 455] on span "Add Comment" at bounding box center [1183, 452] width 85 height 19
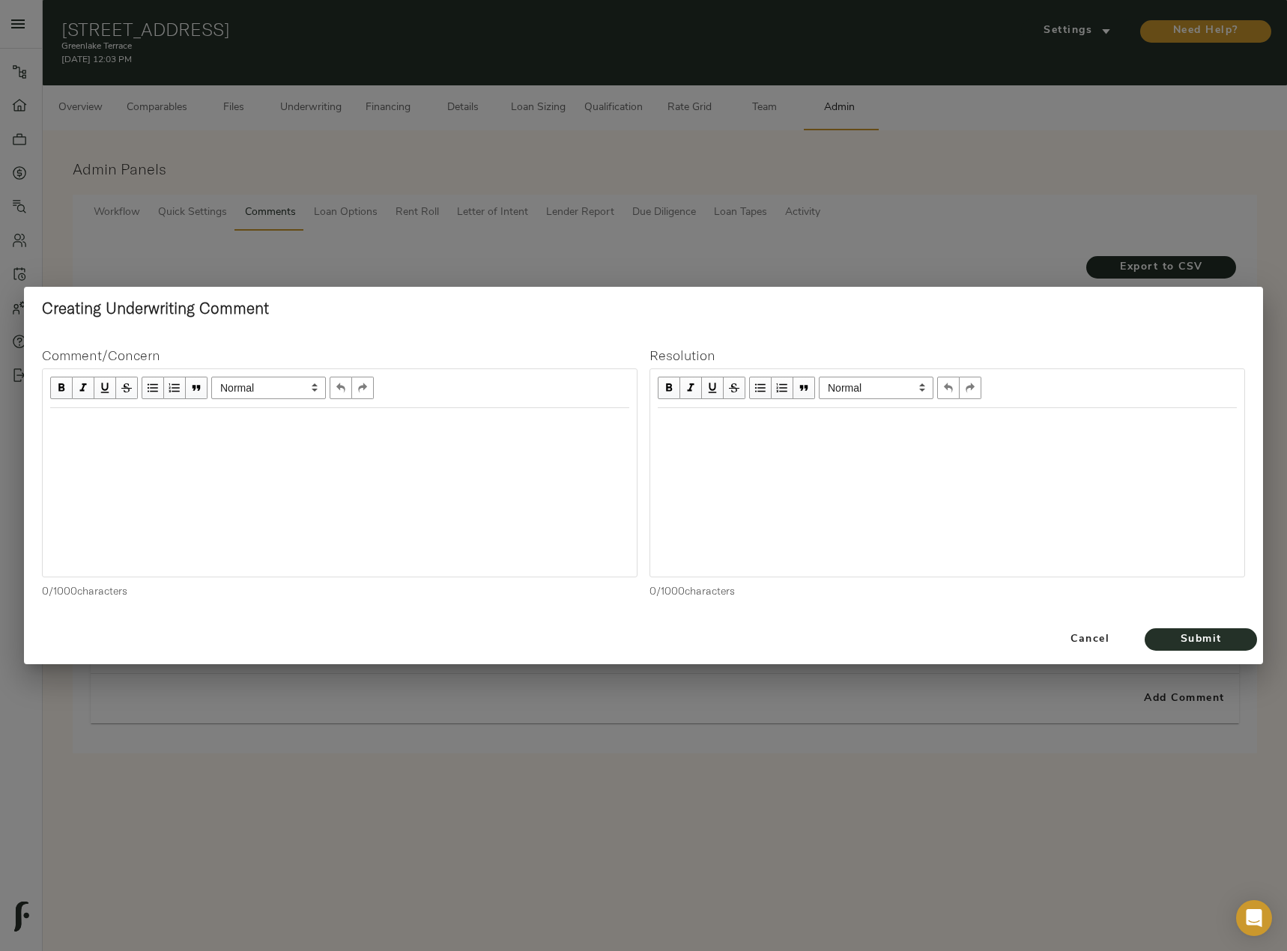
click at [138, 441] on div at bounding box center [340, 492] width 594 height 168
click at [88, 434] on div "Edit text" at bounding box center [339, 424] width 592 height 31
click at [163, 477] on div "UWing to" at bounding box center [339, 479] width 579 height 17
click at [1229, 638] on span "Submit" at bounding box center [1200, 640] width 82 height 19
